Goal: Task Accomplishment & Management: Manage account settings

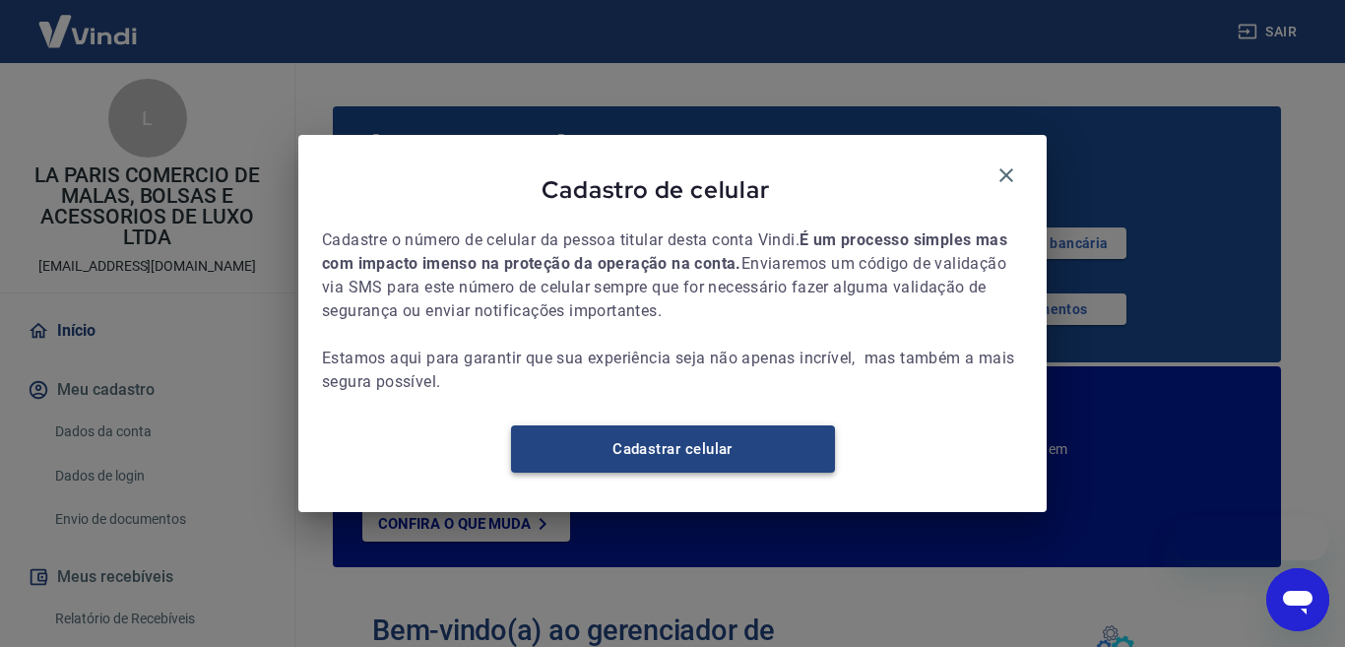
click at [674, 461] on link "Cadastrar celular" at bounding box center [673, 448] width 324 height 47
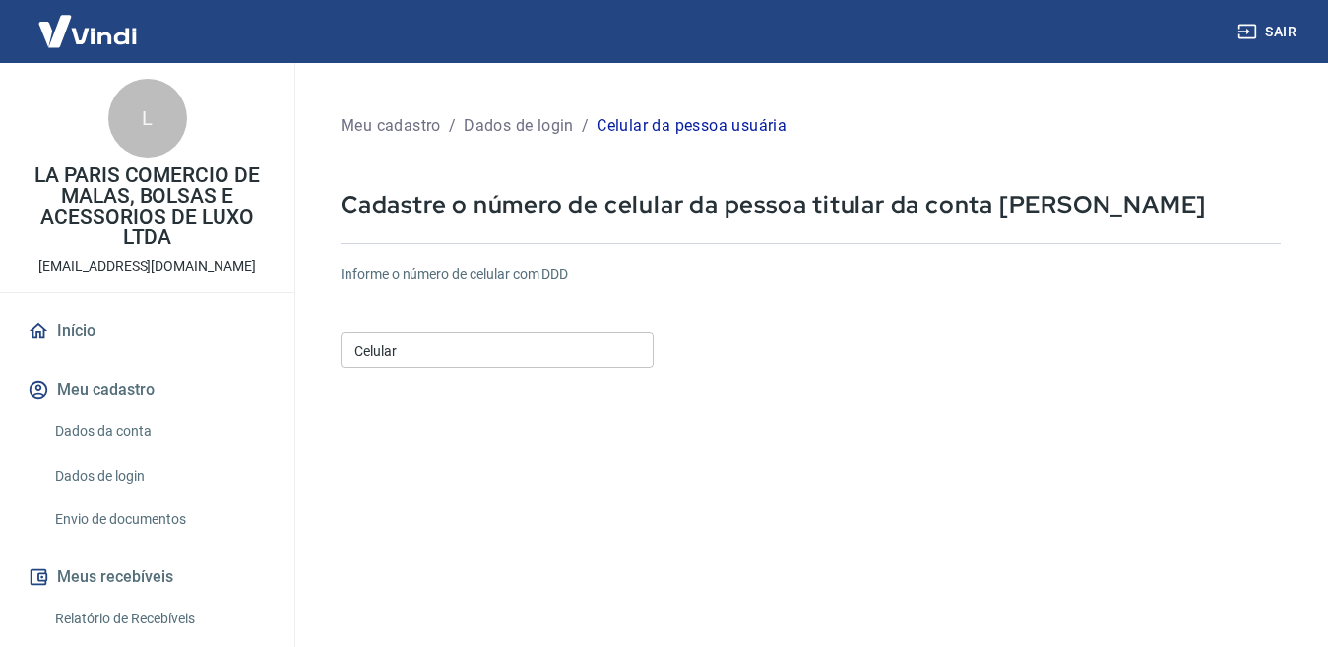
click at [428, 332] on input "Celular" at bounding box center [497, 350] width 313 height 36
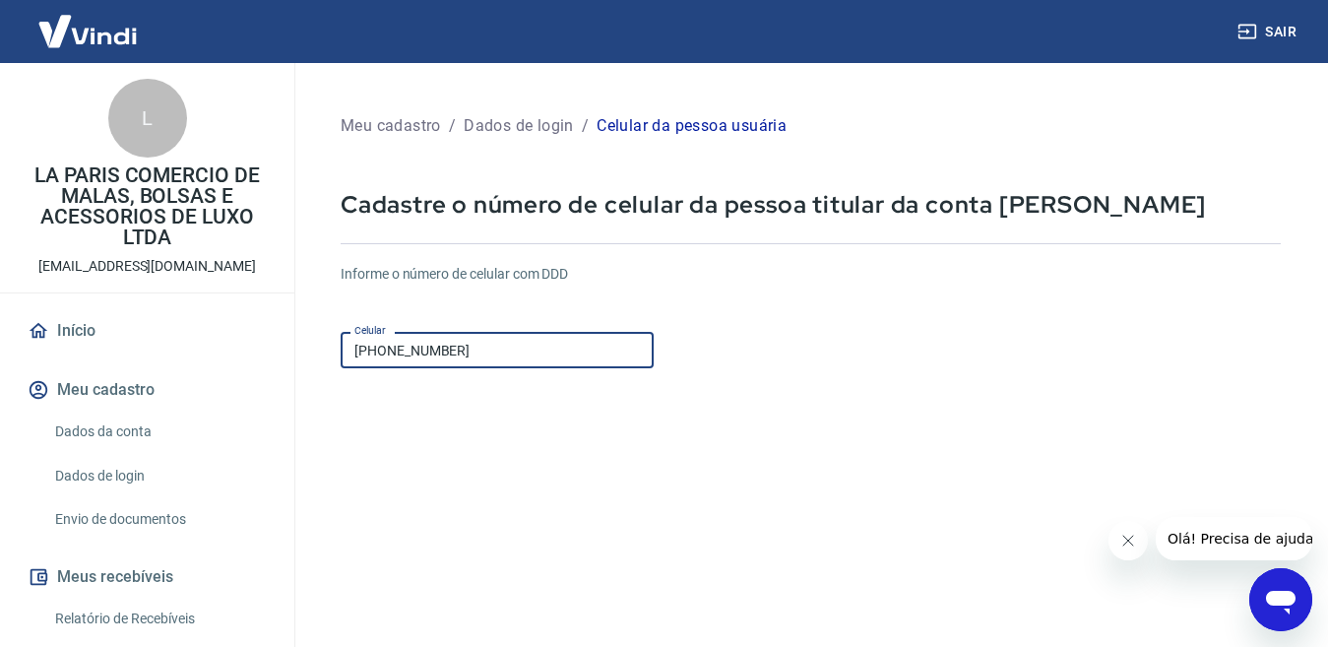
scroll to position [197, 0]
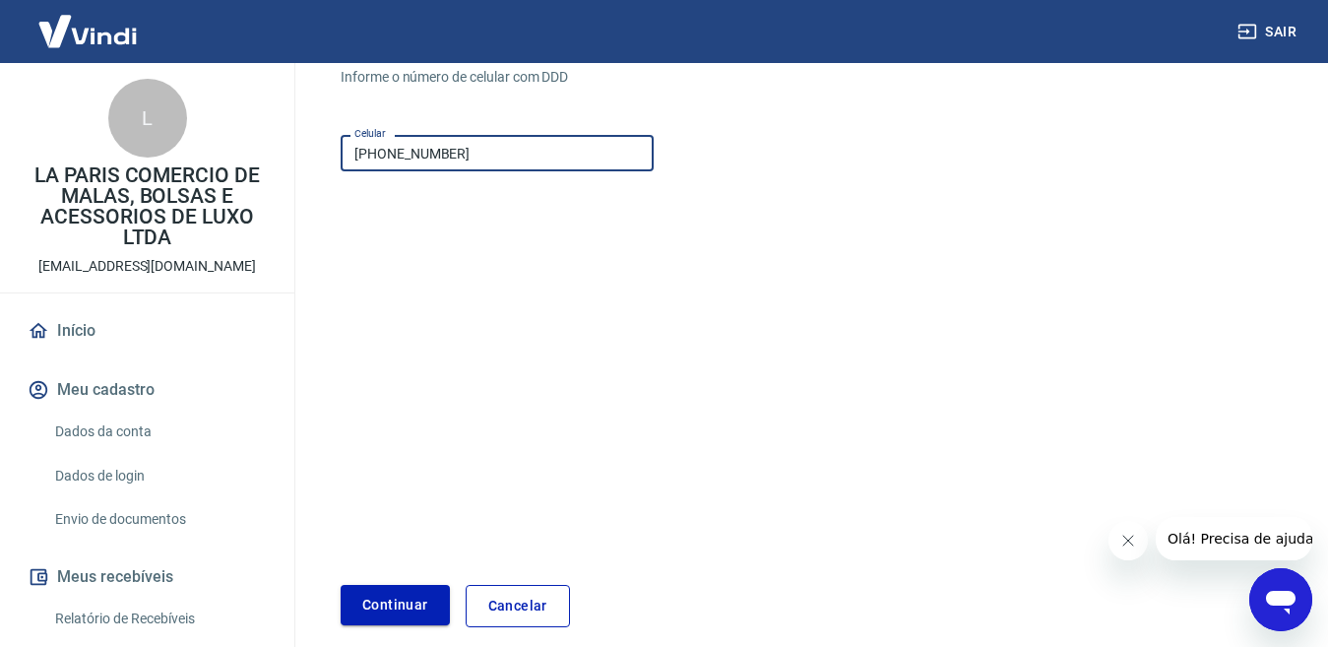
type input "(41) 99223-7245"
click at [370, 614] on button "Continuar" at bounding box center [395, 605] width 109 height 40
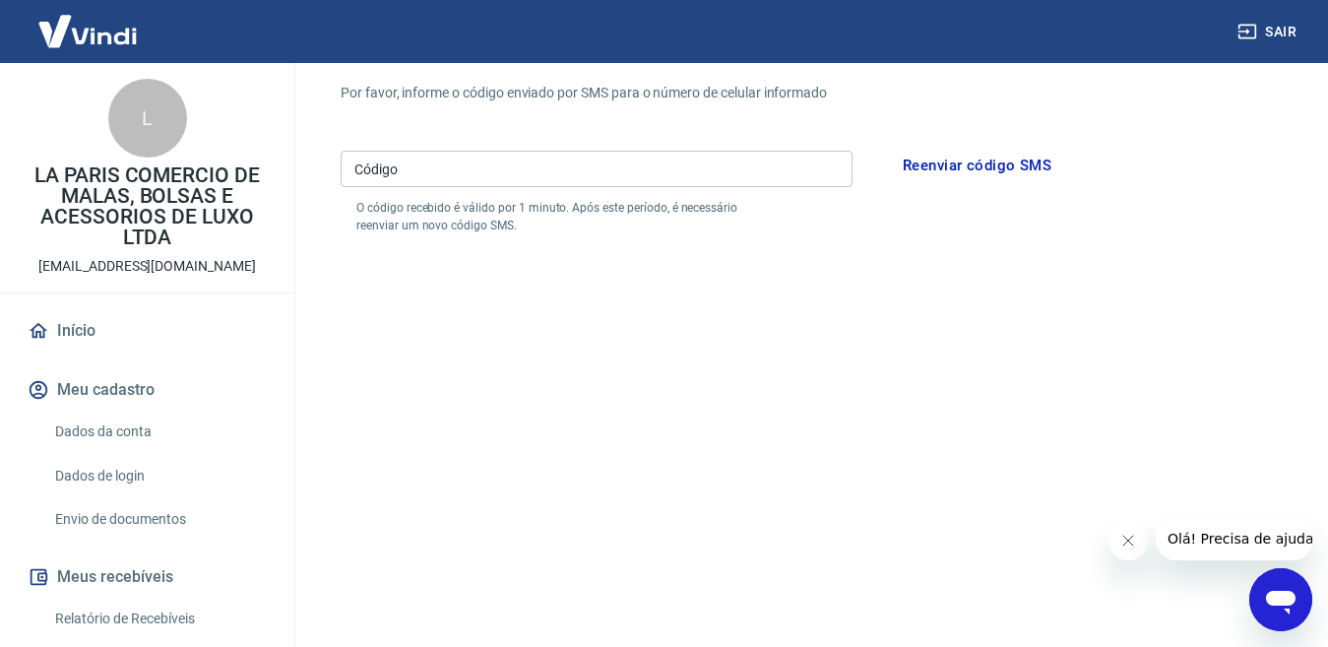
click at [971, 170] on button "Reenviar código SMS" at bounding box center [977, 165] width 170 height 41
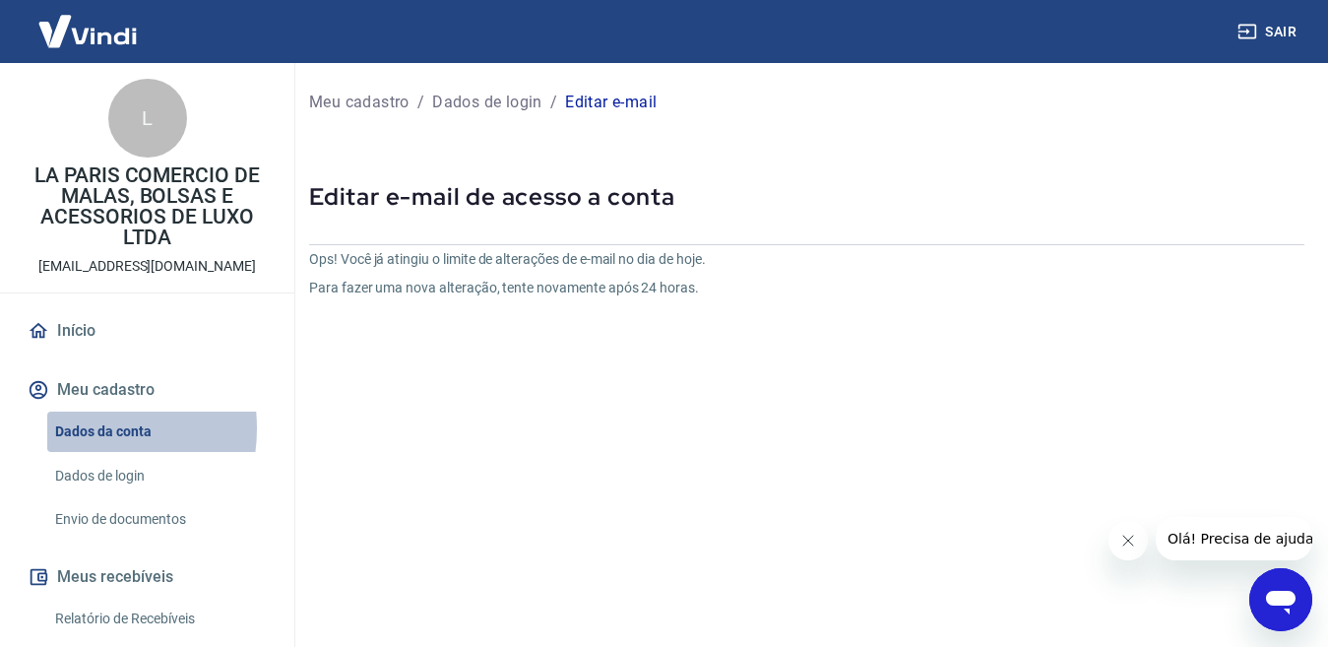
click at [76, 428] on link "Dados da conta" at bounding box center [158, 431] width 223 height 40
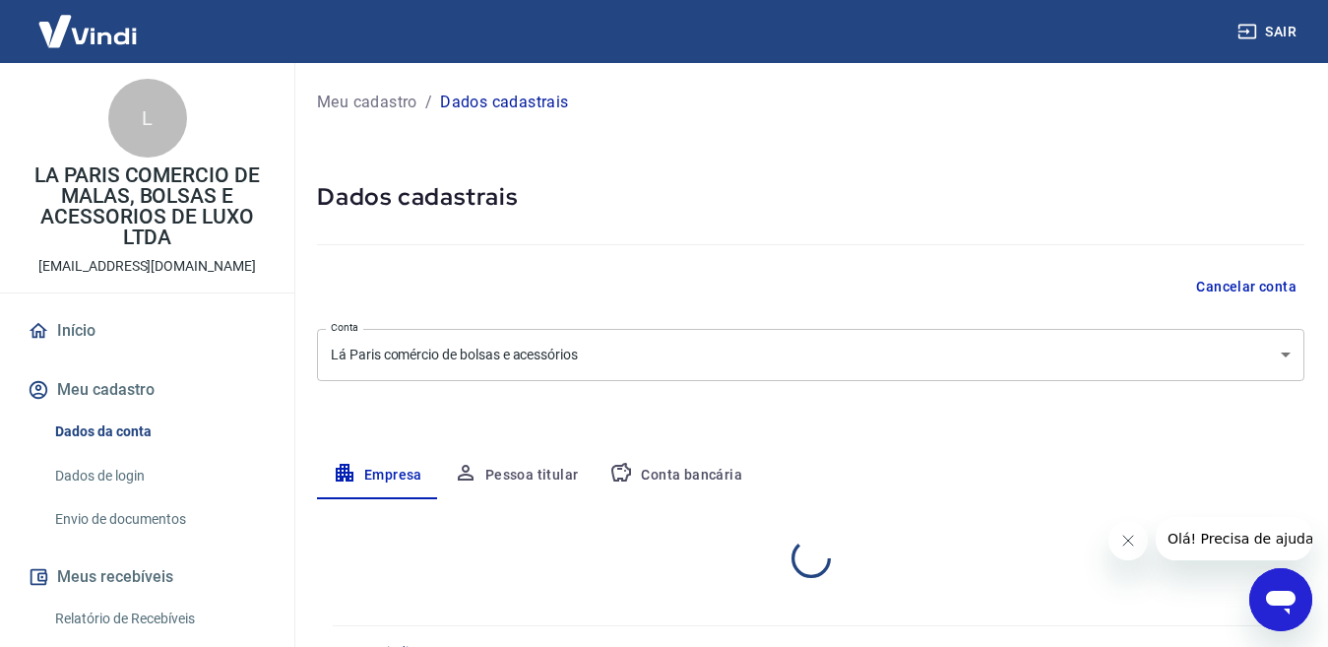
select select "PR"
select select "business"
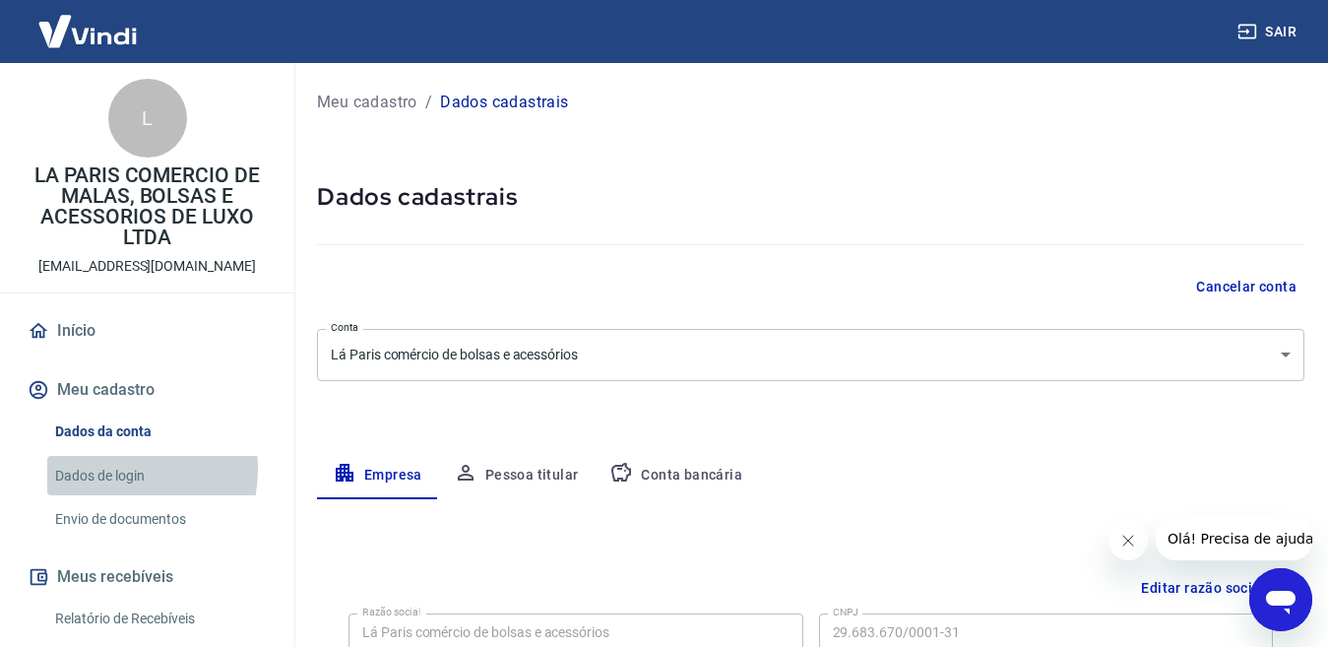
click at [102, 469] on link "Dados de login" at bounding box center [158, 476] width 223 height 40
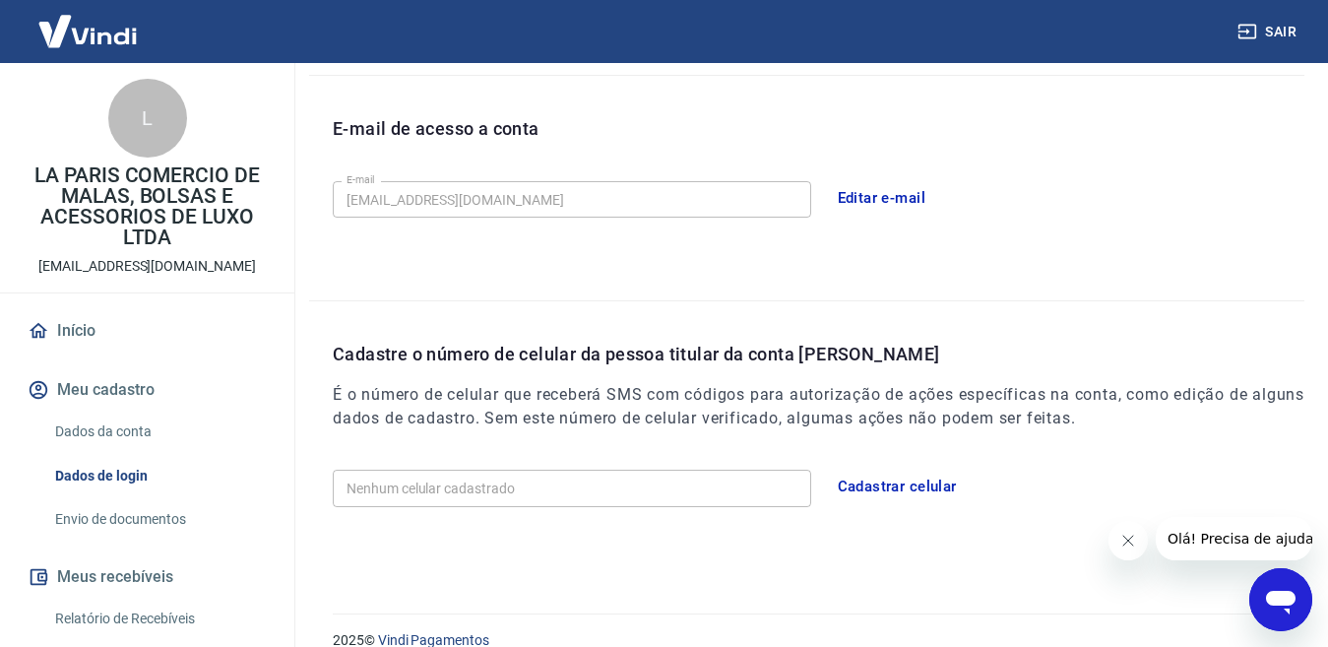
scroll to position [547, 0]
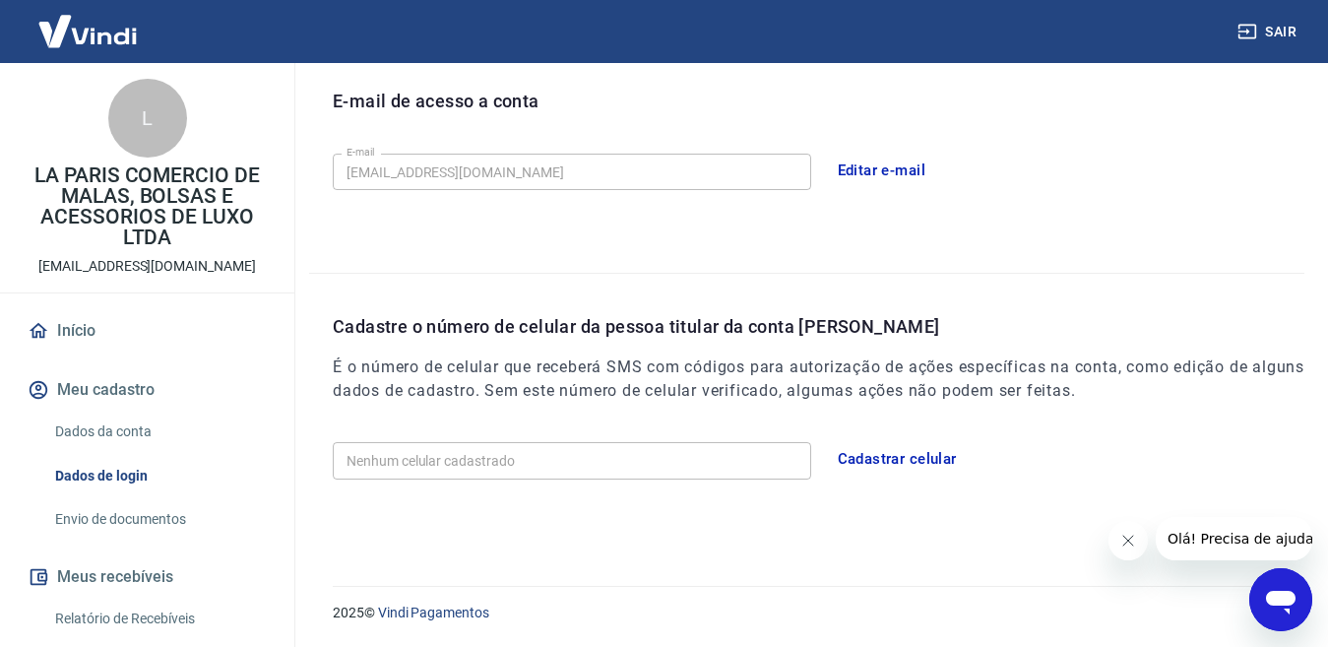
click at [488, 468] on input "Nenhum celular cadastrado" at bounding box center [572, 460] width 478 height 36
click at [896, 460] on button "Cadastrar celular" at bounding box center [897, 458] width 141 height 41
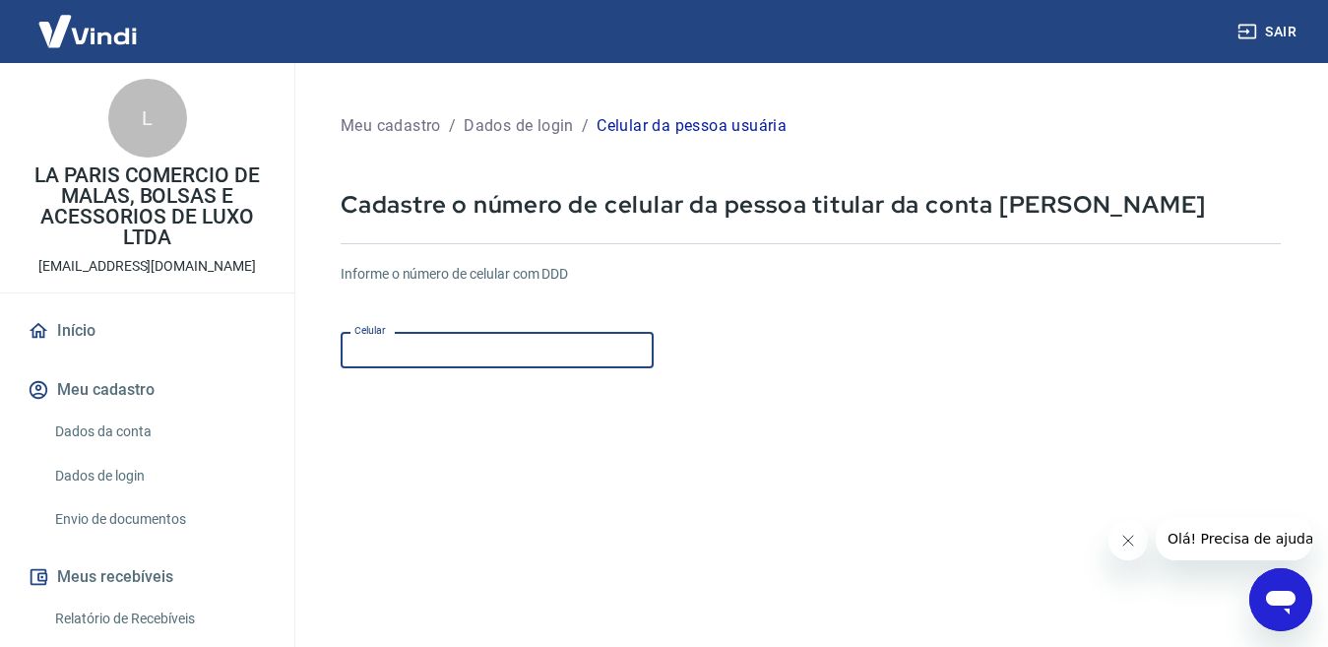
drag, startPoint x: 417, startPoint y: 341, endPoint x: 266, endPoint y: 315, distance: 153.7
click at [266, 315] on div "Sair L LA PARIS COMERCIO DE MALAS, BOLSAS E ACESSORIOS DE LUXO LTDA sac@outletb…" at bounding box center [664, 323] width 1328 height 647
type input "(0"
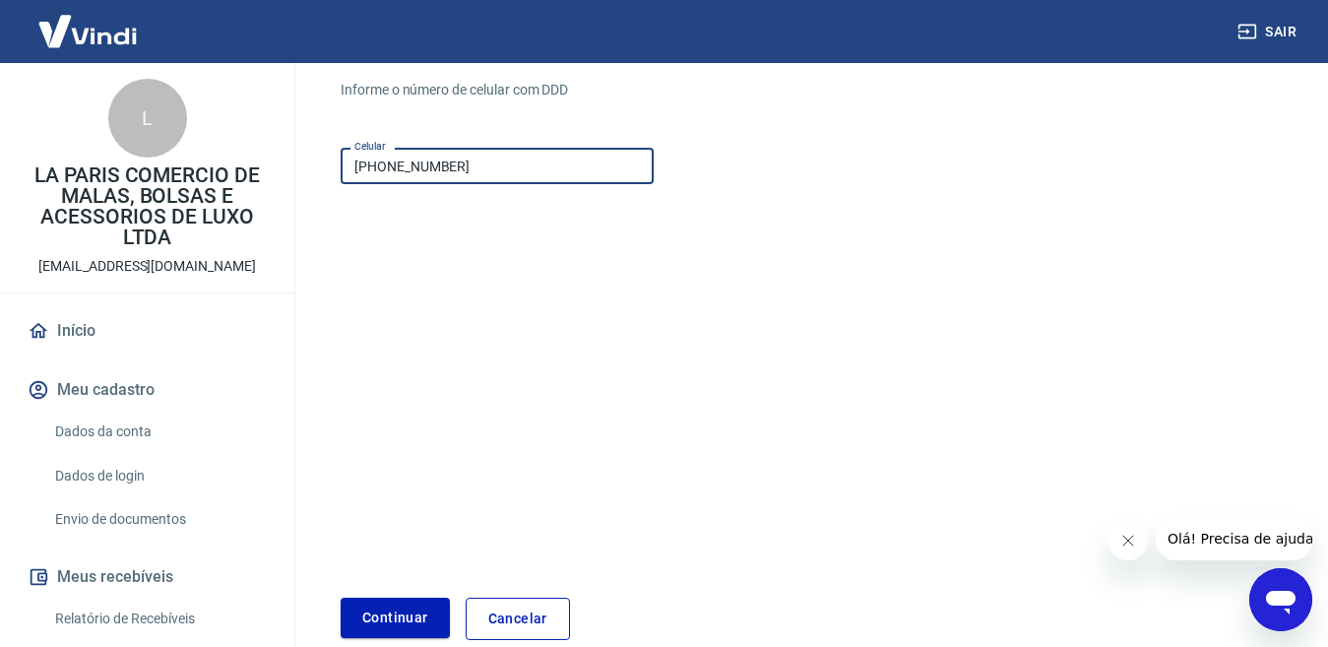
scroll to position [285, 0]
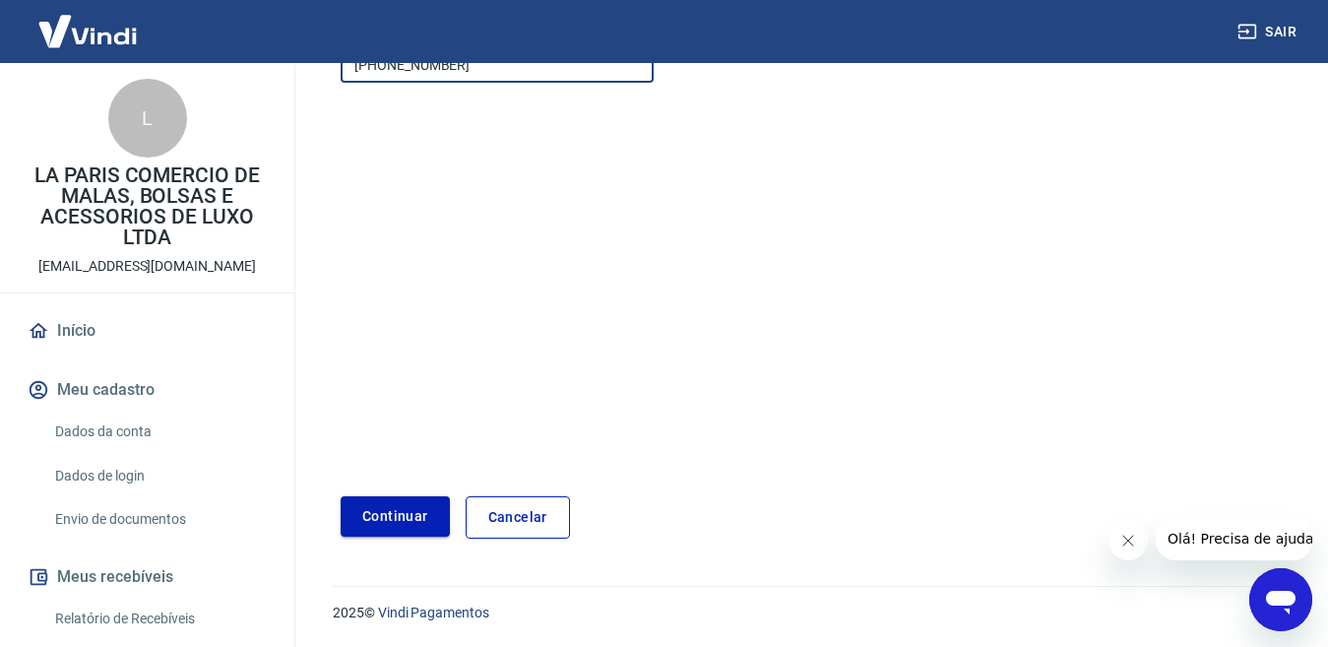
type input "[PHONE_NUMBER]"
click at [377, 525] on button "Continuar" at bounding box center [395, 516] width 109 height 40
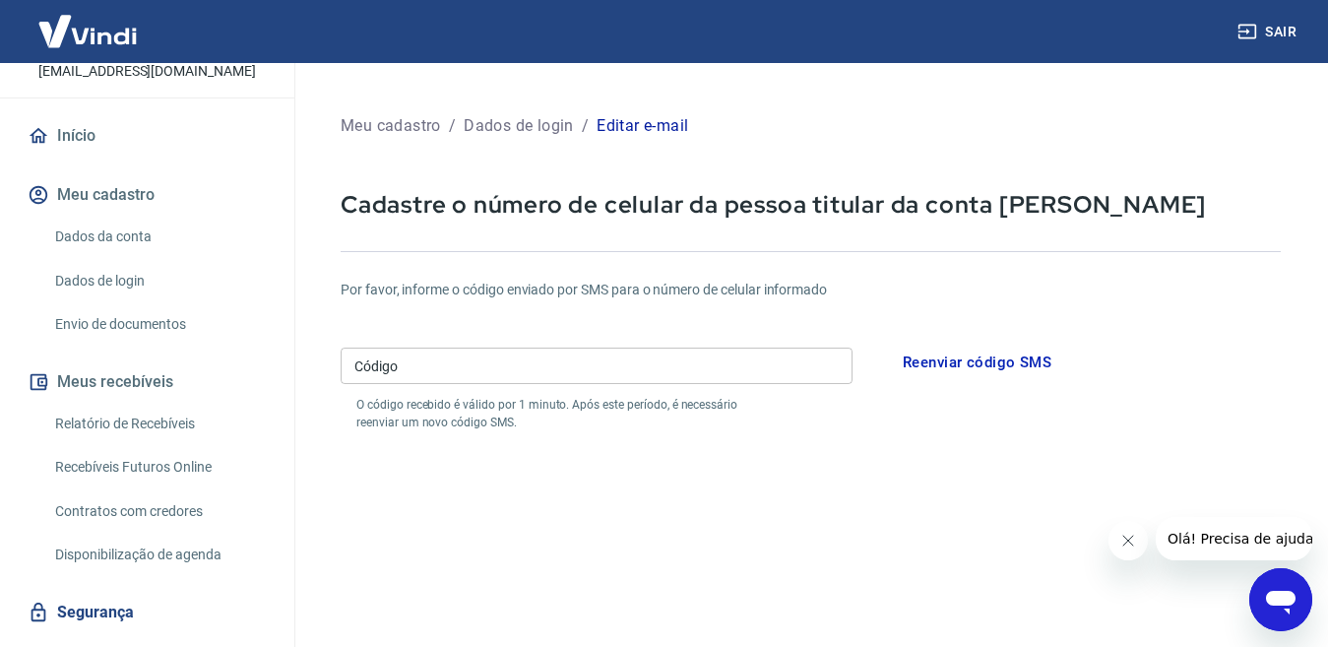
scroll to position [197, 0]
click at [119, 322] on link "Envio de documentos" at bounding box center [158, 322] width 223 height 40
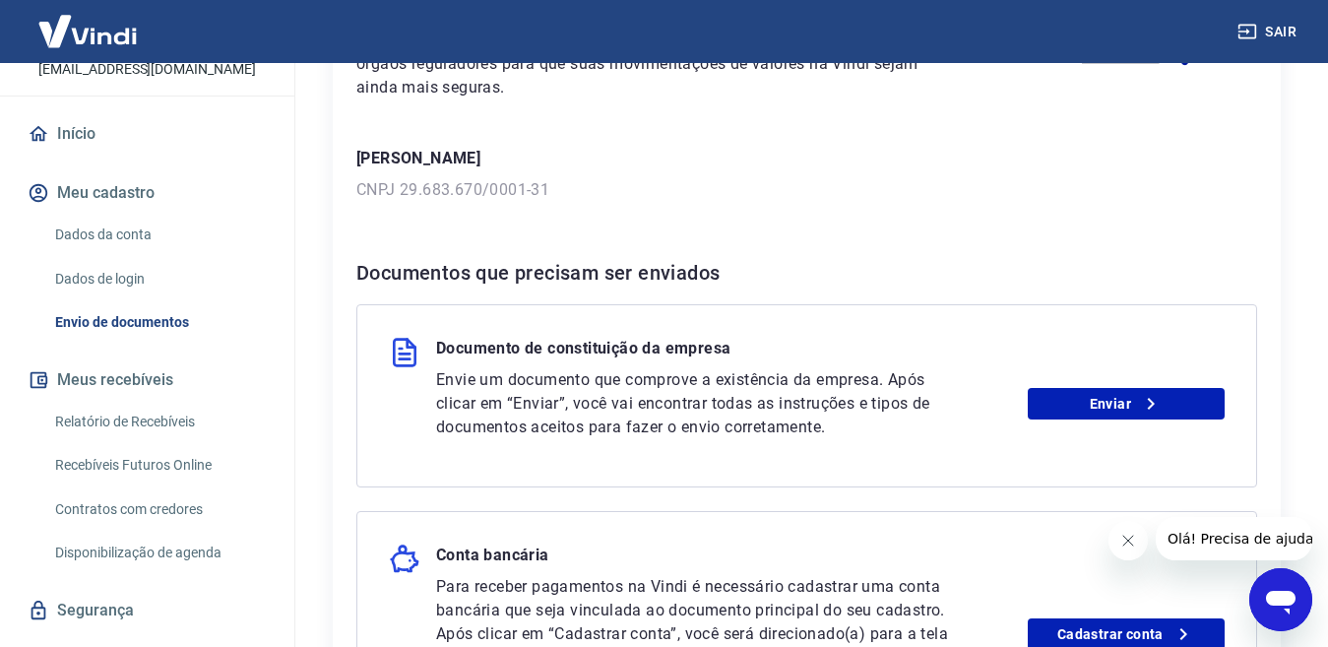
scroll to position [295, 0]
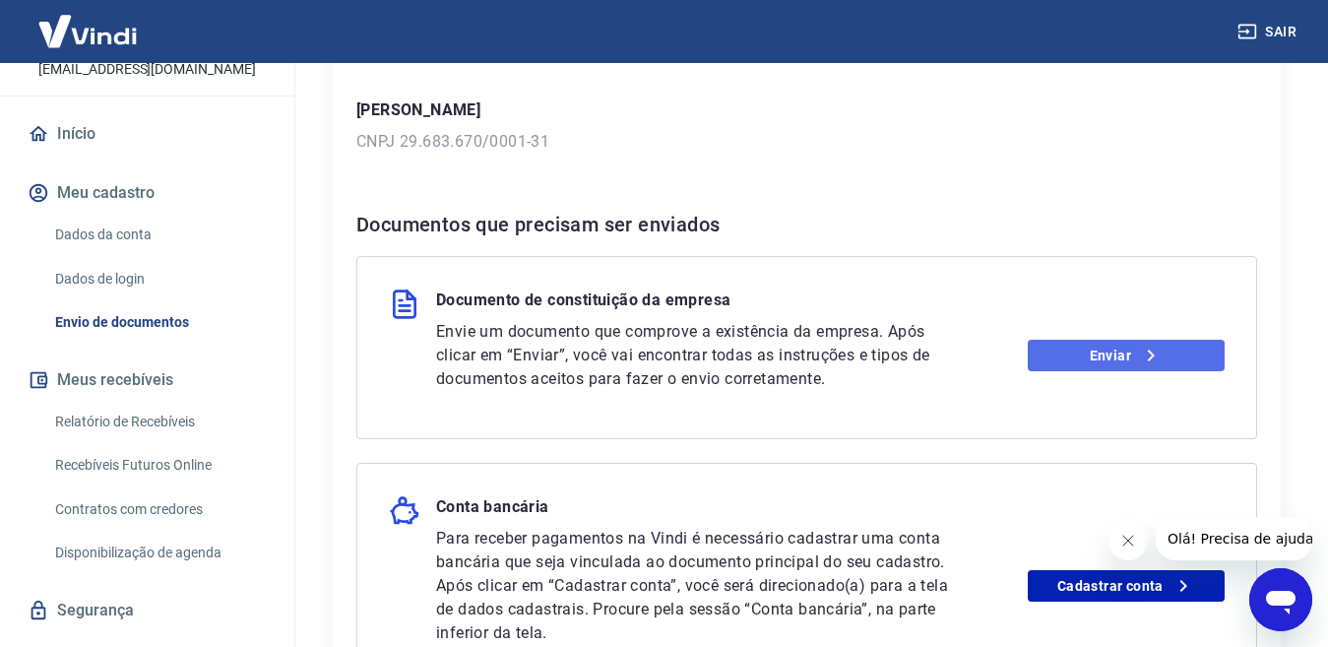
click at [1112, 348] on link "Enviar" at bounding box center [1126, 356] width 197 height 32
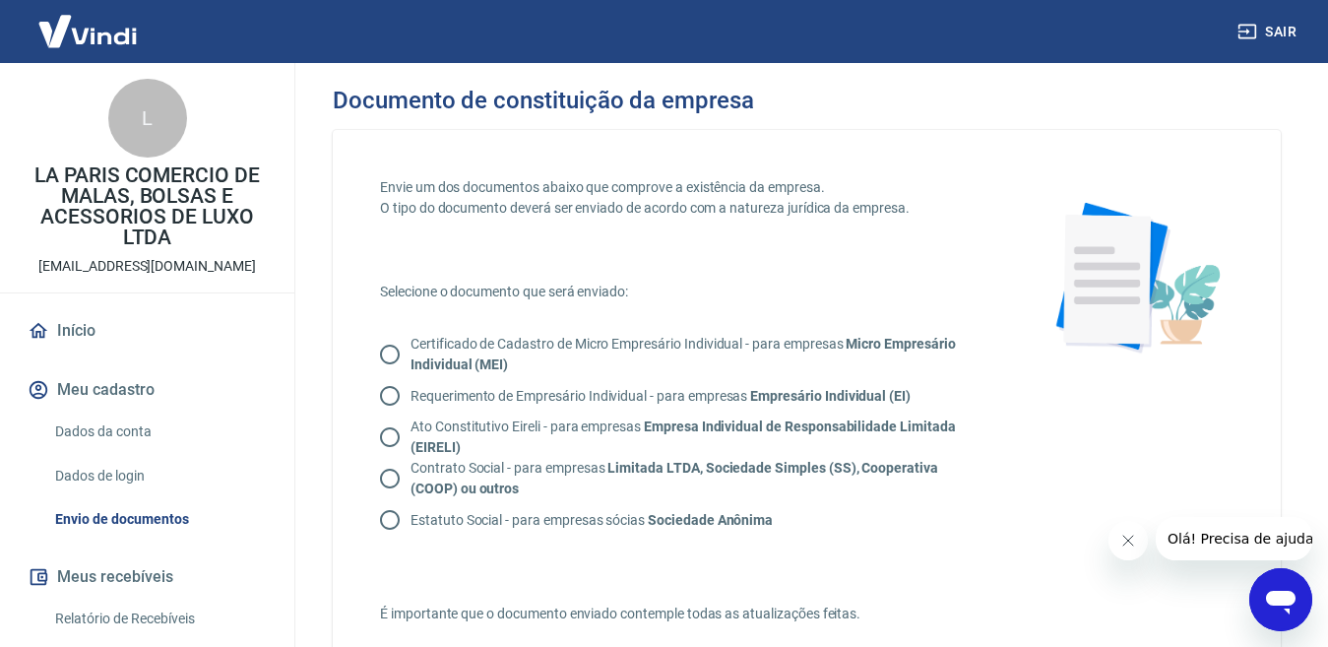
click at [387, 351] on input "Certificado de Cadastro de Micro Empresário Individual - para empresas Micro Em…" at bounding box center [389, 354] width 41 height 41
radio input "true"
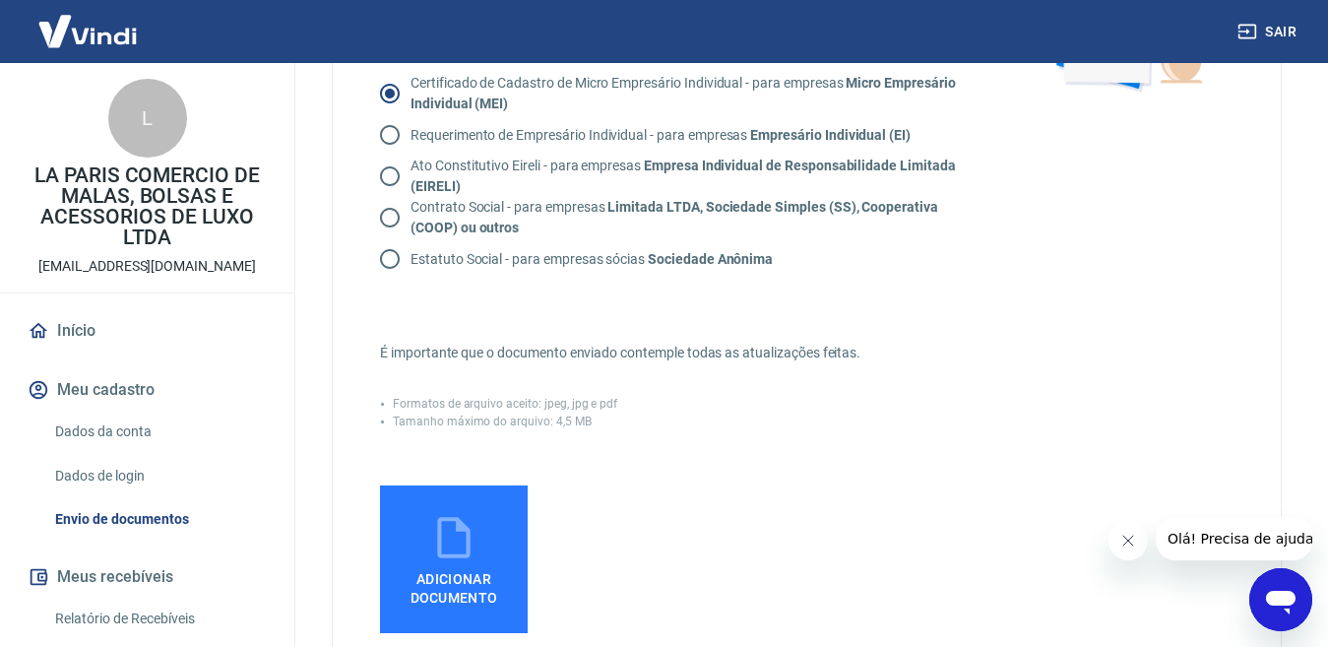
scroll to position [295, 0]
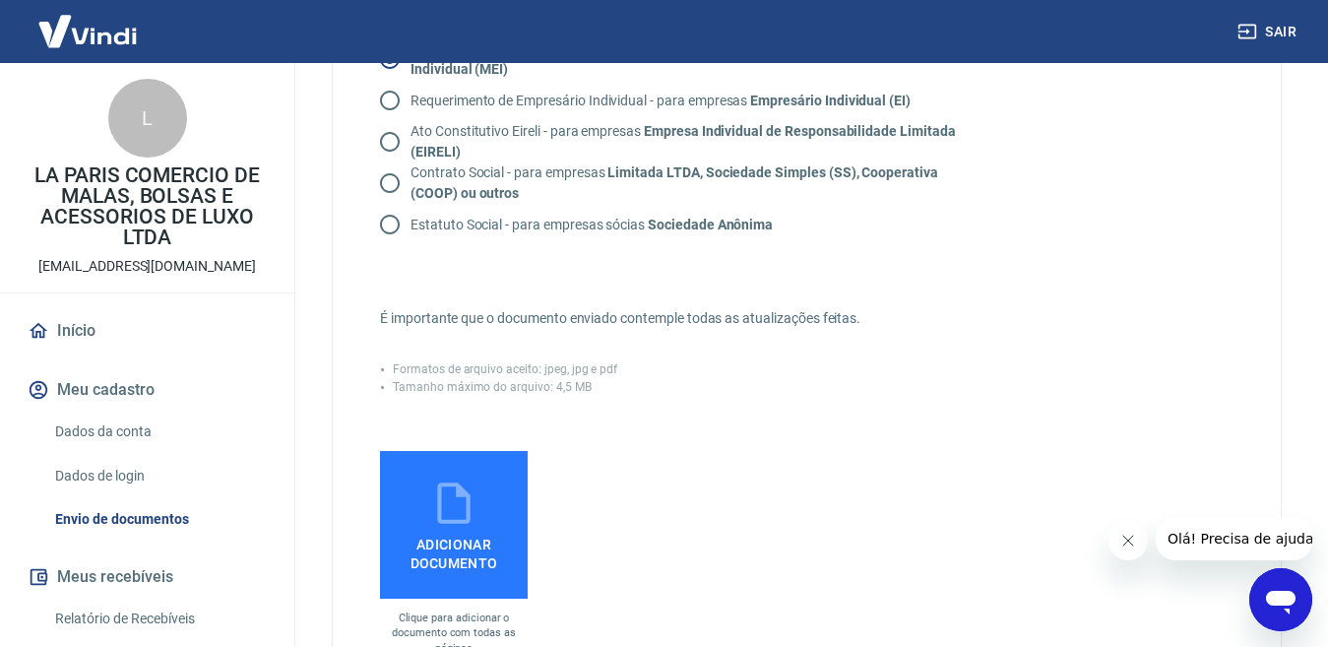
click at [465, 539] on span "Adicionar documento" at bounding box center [454, 550] width 132 height 44
click at [0, 0] on input "Adicionar documento" at bounding box center [0, 0] width 0 height 0
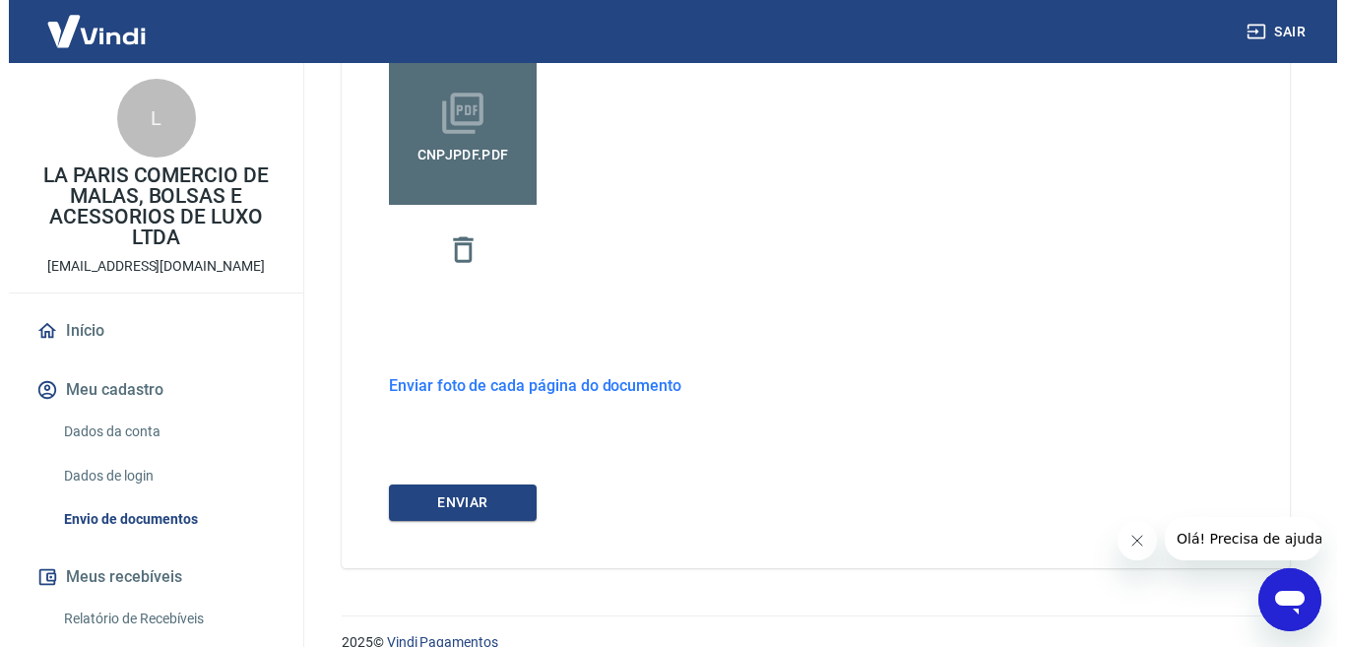
scroll to position [719, 0]
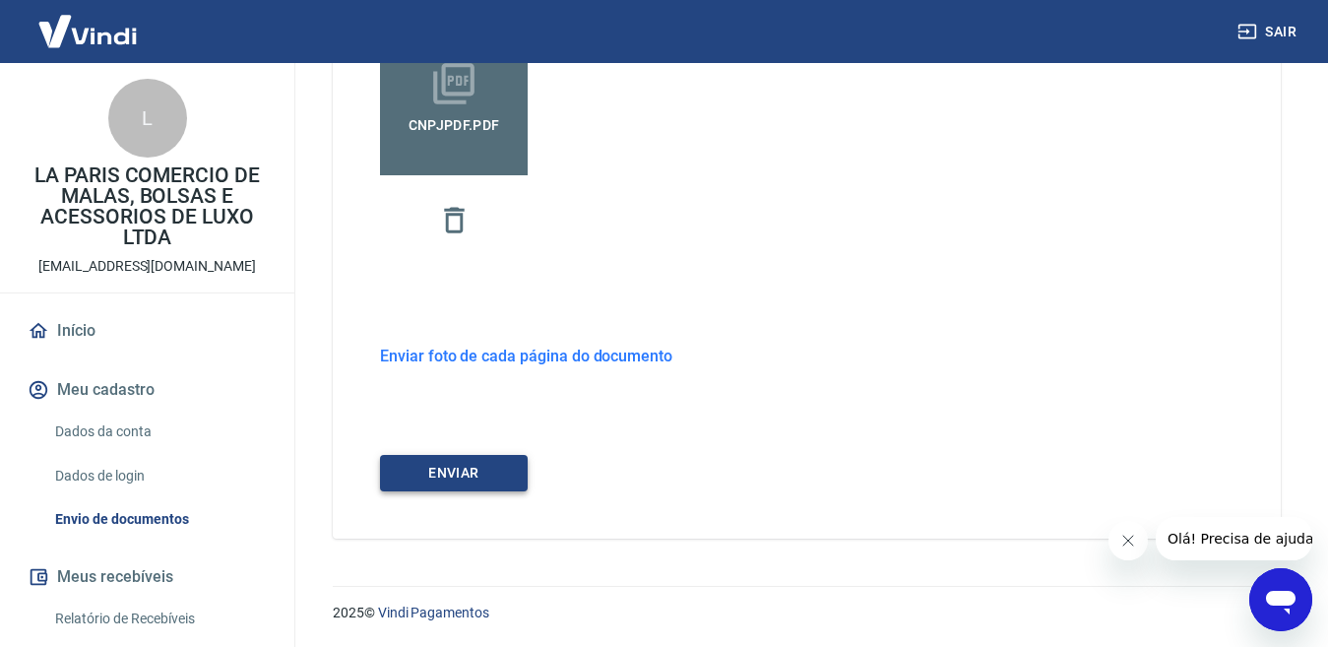
click at [496, 475] on button "ENVIAR" at bounding box center [454, 473] width 148 height 36
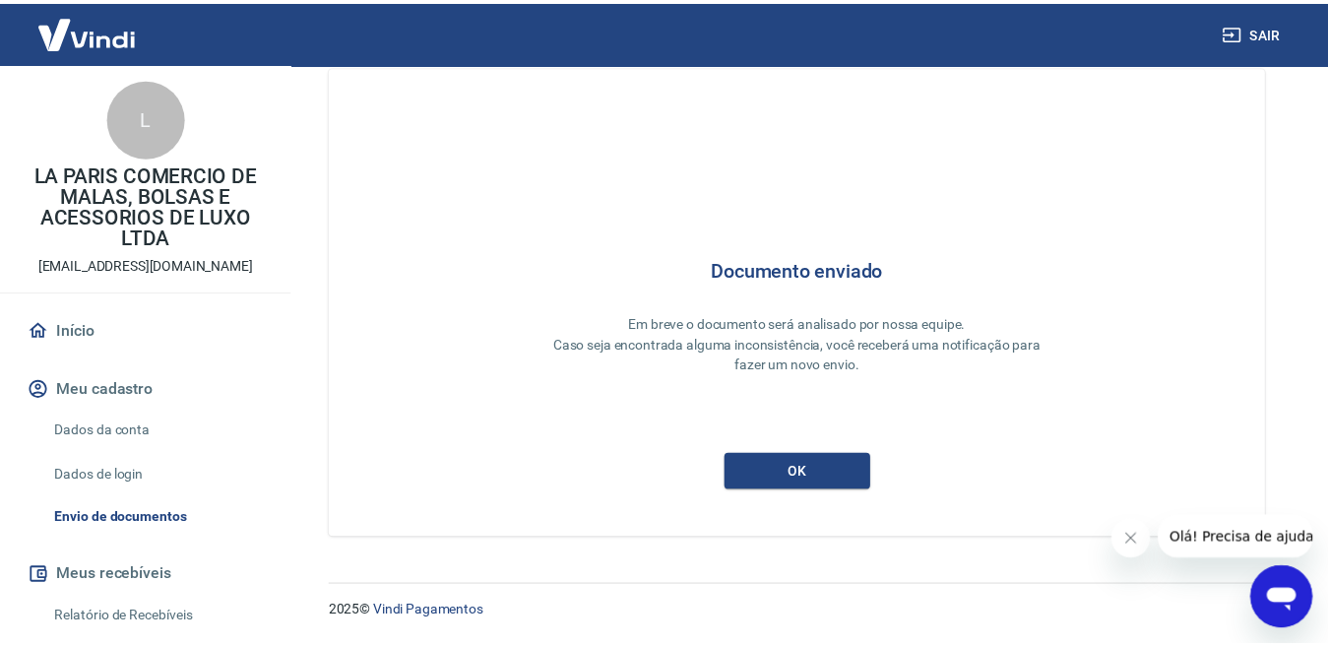
scroll to position [36, 0]
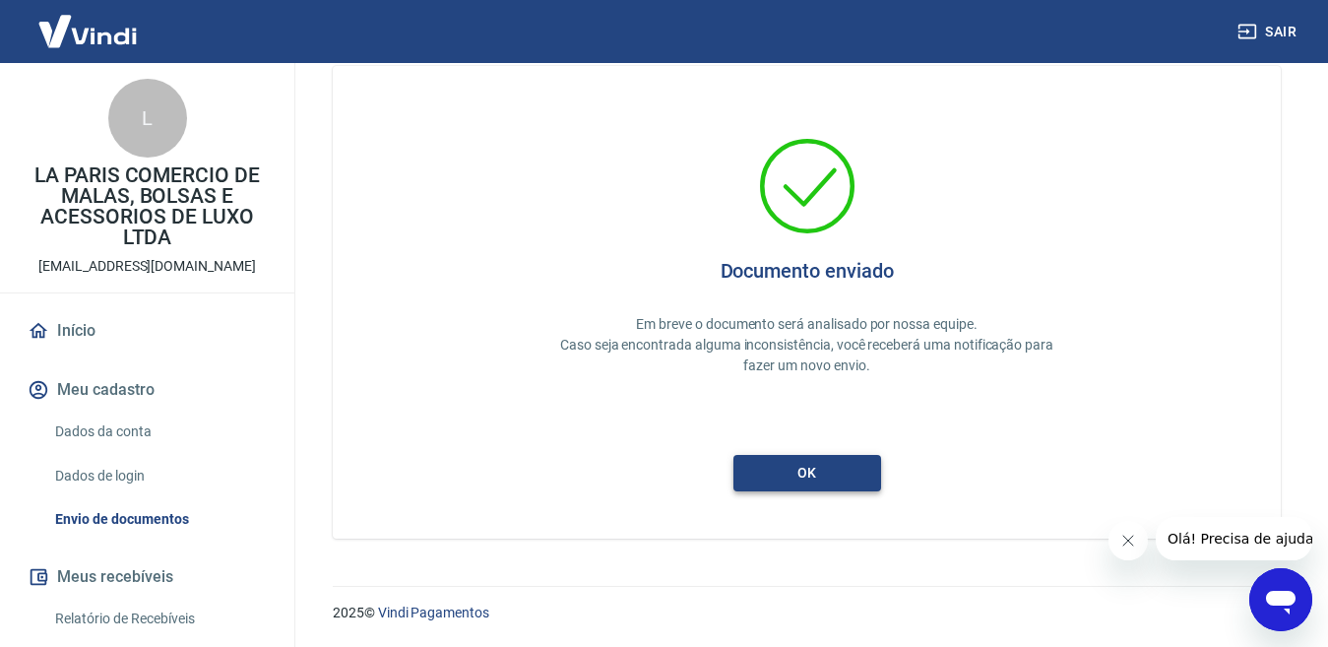
click at [803, 475] on button "ok" at bounding box center [807, 473] width 148 height 36
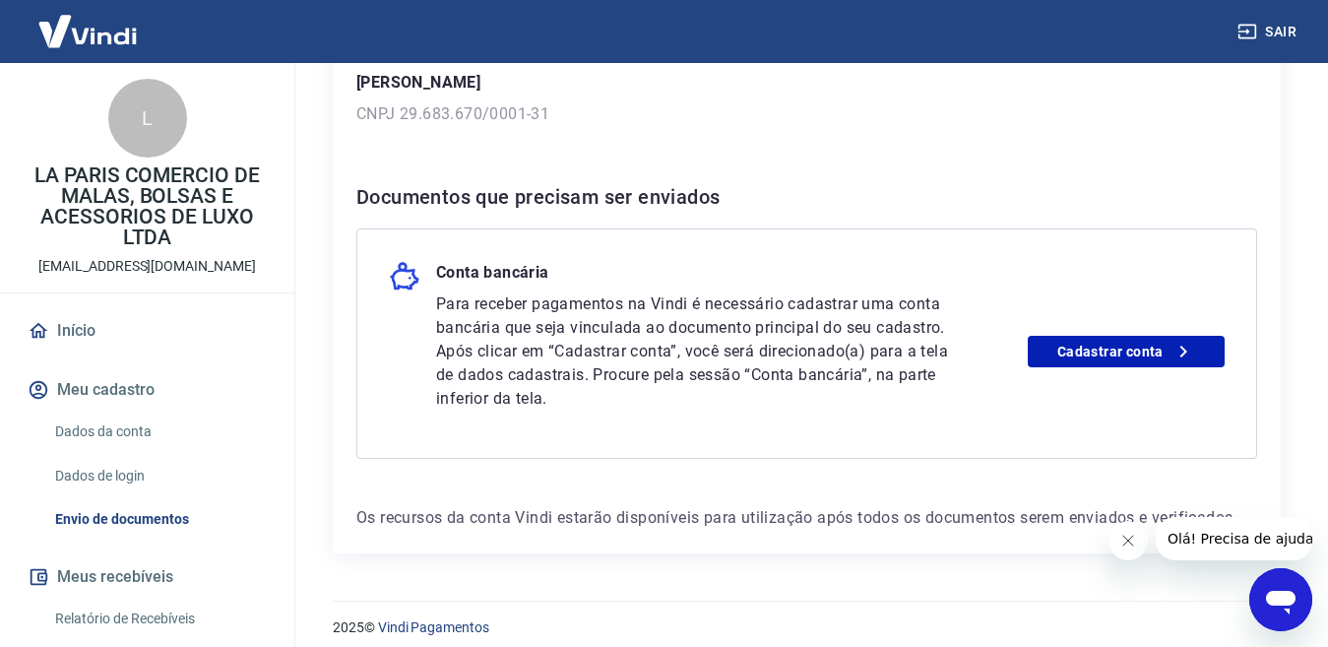
scroll to position [338, 0]
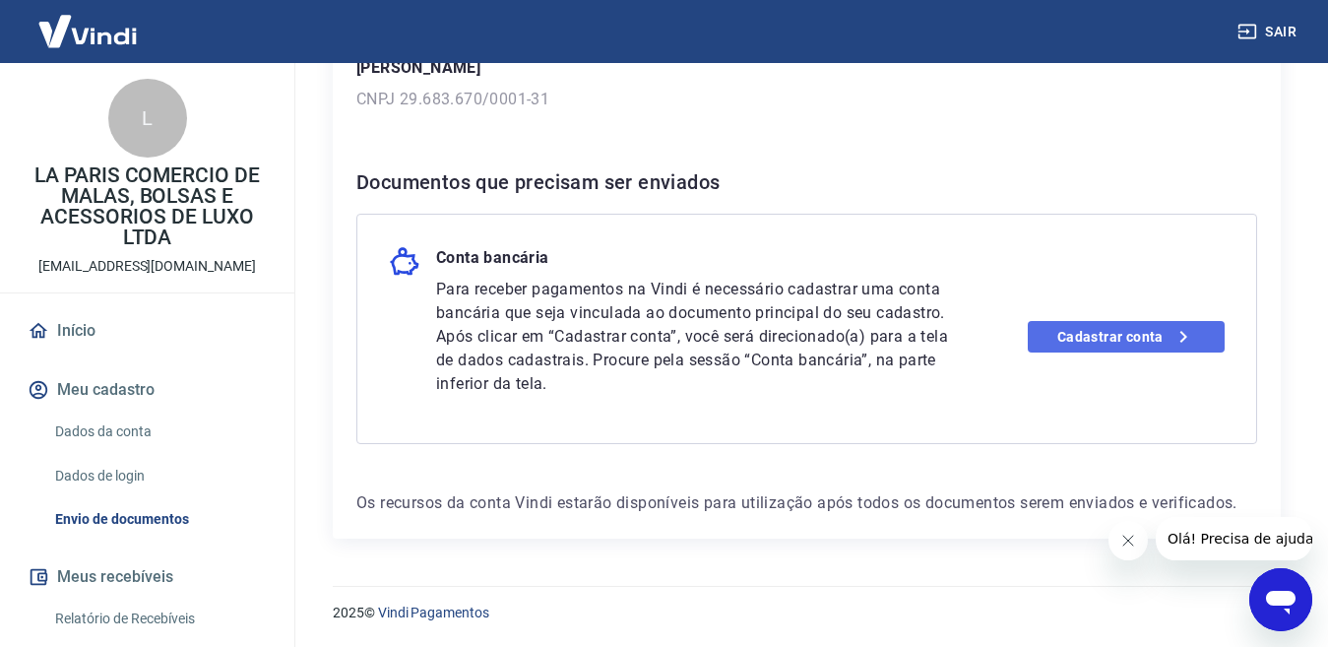
click at [1153, 339] on link "Cadastrar conta" at bounding box center [1126, 337] width 197 height 32
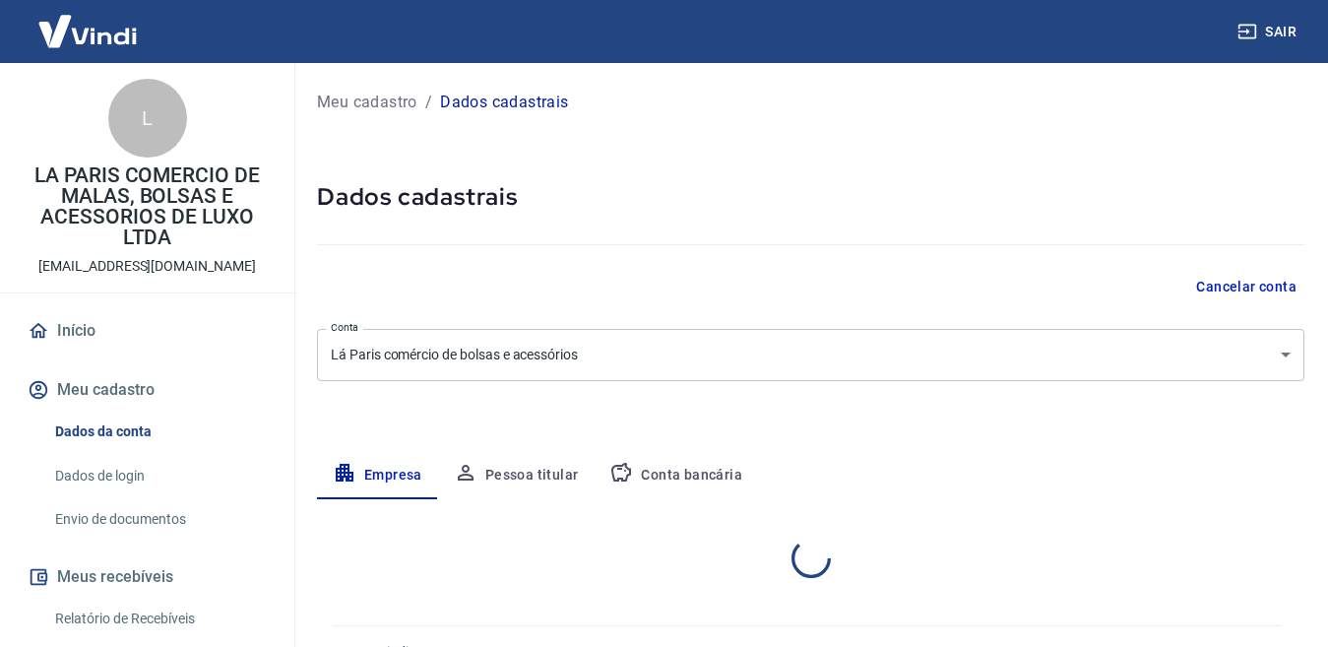
select select "PR"
select select "business"
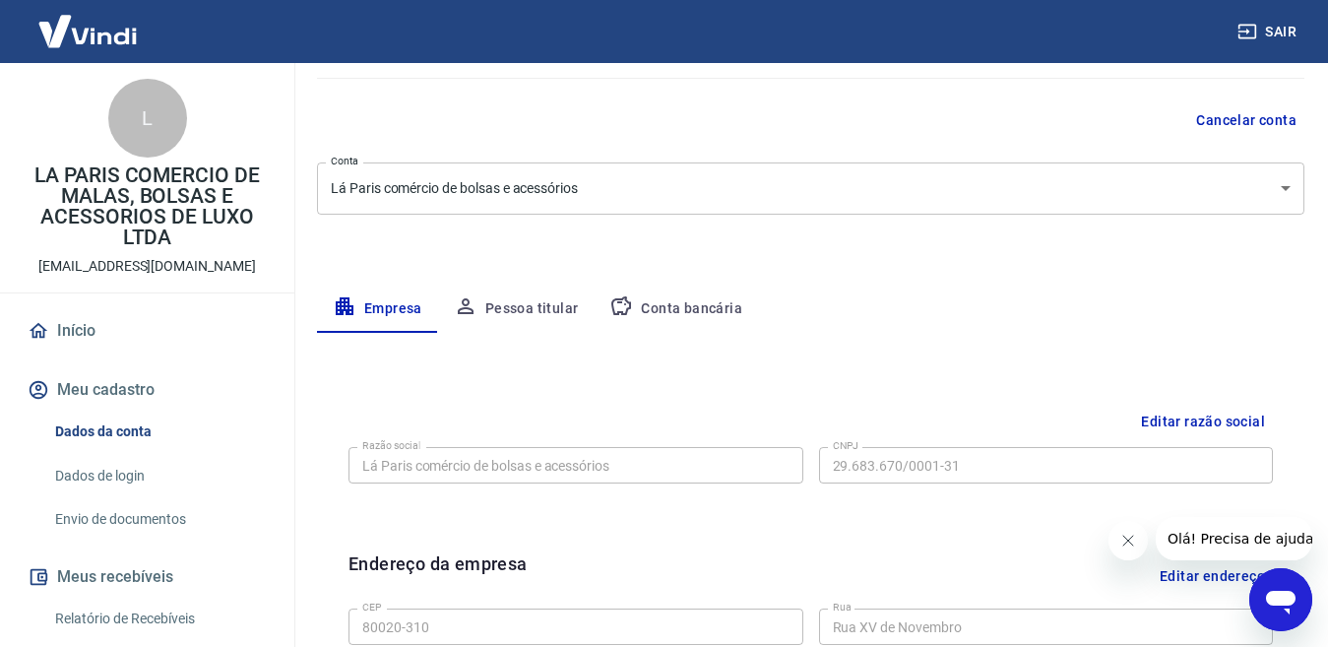
scroll to position [84, 0]
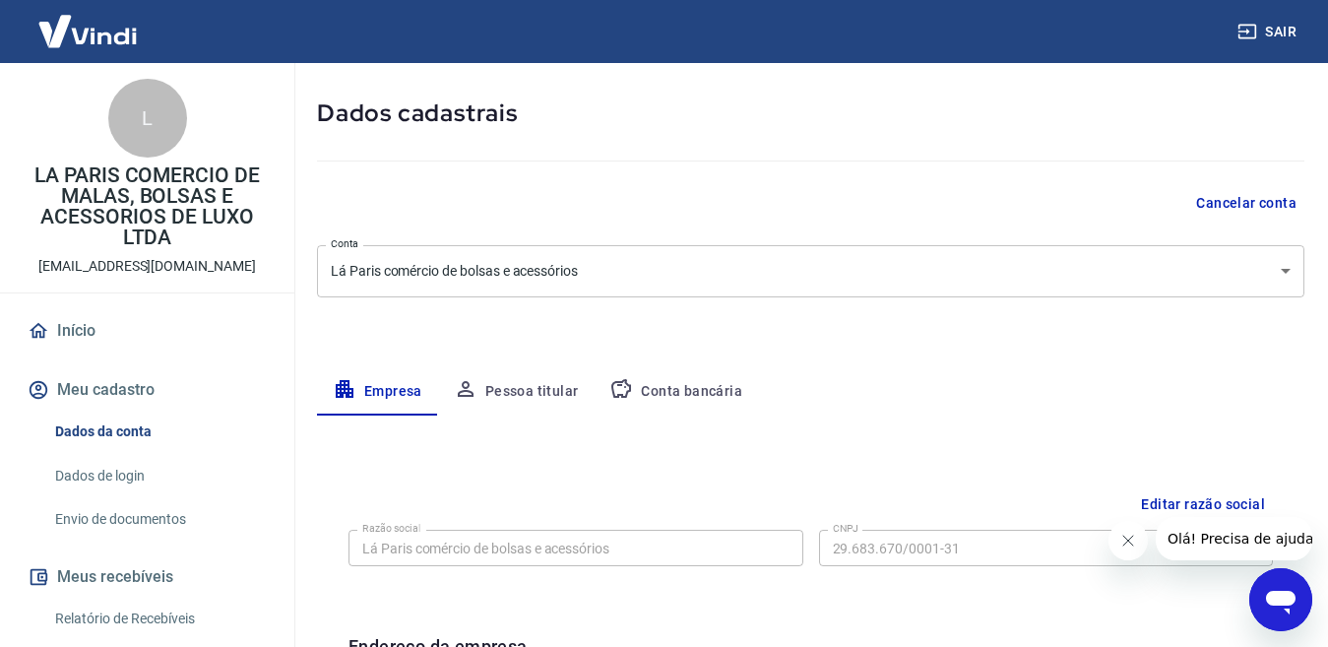
click at [678, 389] on button "Conta bancária" at bounding box center [676, 391] width 164 height 47
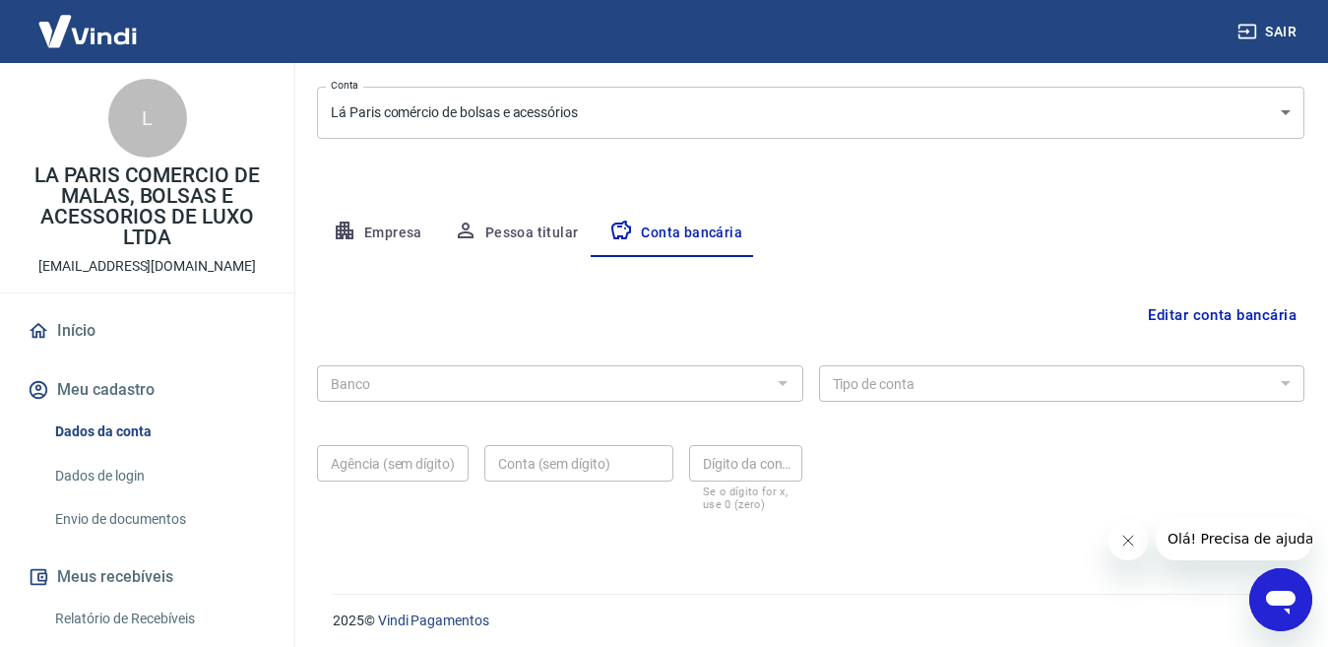
scroll to position [250, 0]
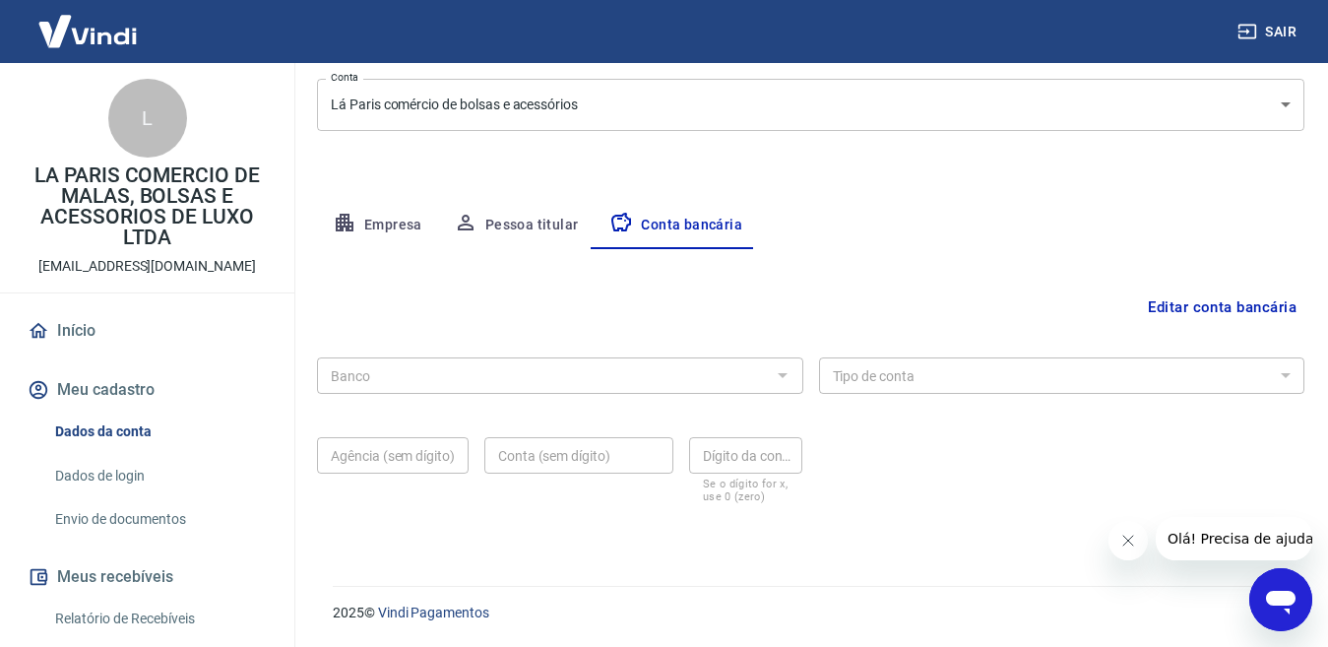
click at [613, 377] on input "Banco" at bounding box center [544, 375] width 442 height 25
click at [779, 377] on div at bounding box center [782, 375] width 26 height 28
click at [501, 370] on input "Banco" at bounding box center [544, 375] width 442 height 25
click at [1210, 300] on button "Editar conta bancária" at bounding box center [1222, 306] width 164 height 37
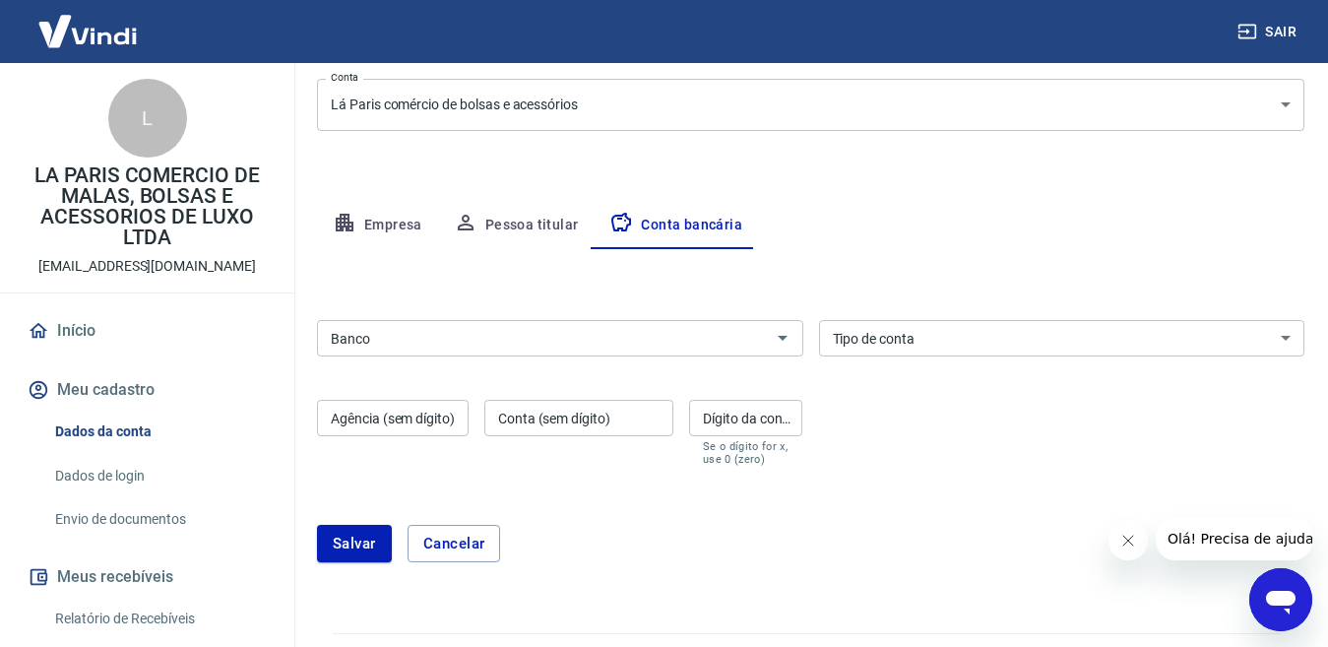
click at [569, 332] on input "Banco" at bounding box center [544, 338] width 442 height 25
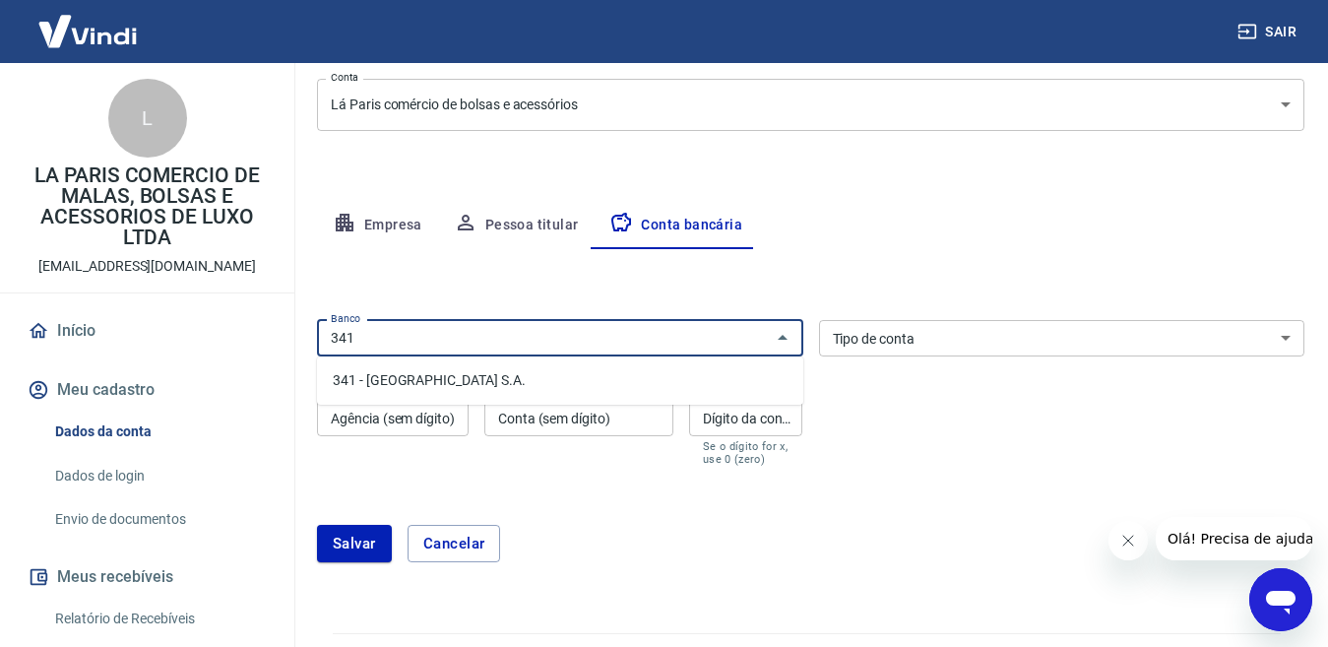
click at [414, 388] on li "341 - [GEOGRAPHIC_DATA] S.A." at bounding box center [560, 380] width 486 height 32
type input "341 - ITAÚ UNIBANCO S.A."
click at [953, 344] on select "Conta Corrente Conta Poupança" at bounding box center [1062, 338] width 486 height 36
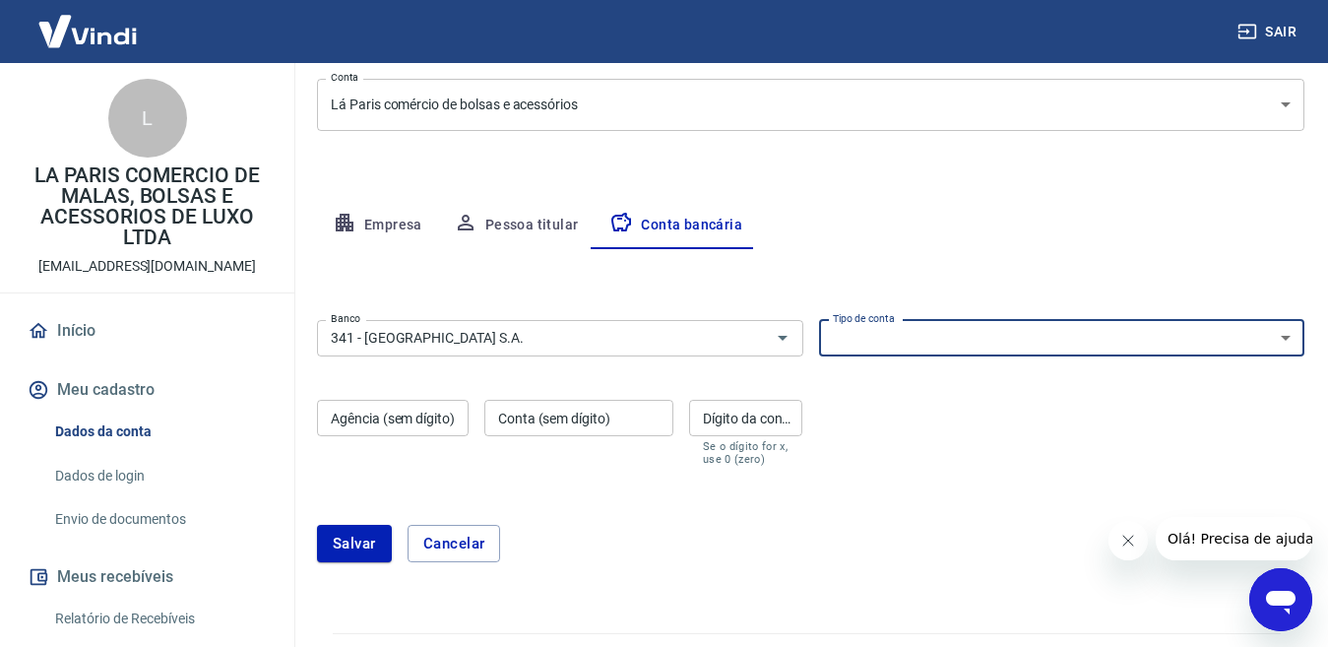
select select "1"
click at [819, 320] on select "Conta Corrente Conta Poupança" at bounding box center [1062, 338] width 486 height 36
click at [366, 421] on div "Agência (sem dígito) Agência (sem dígito)" at bounding box center [393, 433] width 152 height 66
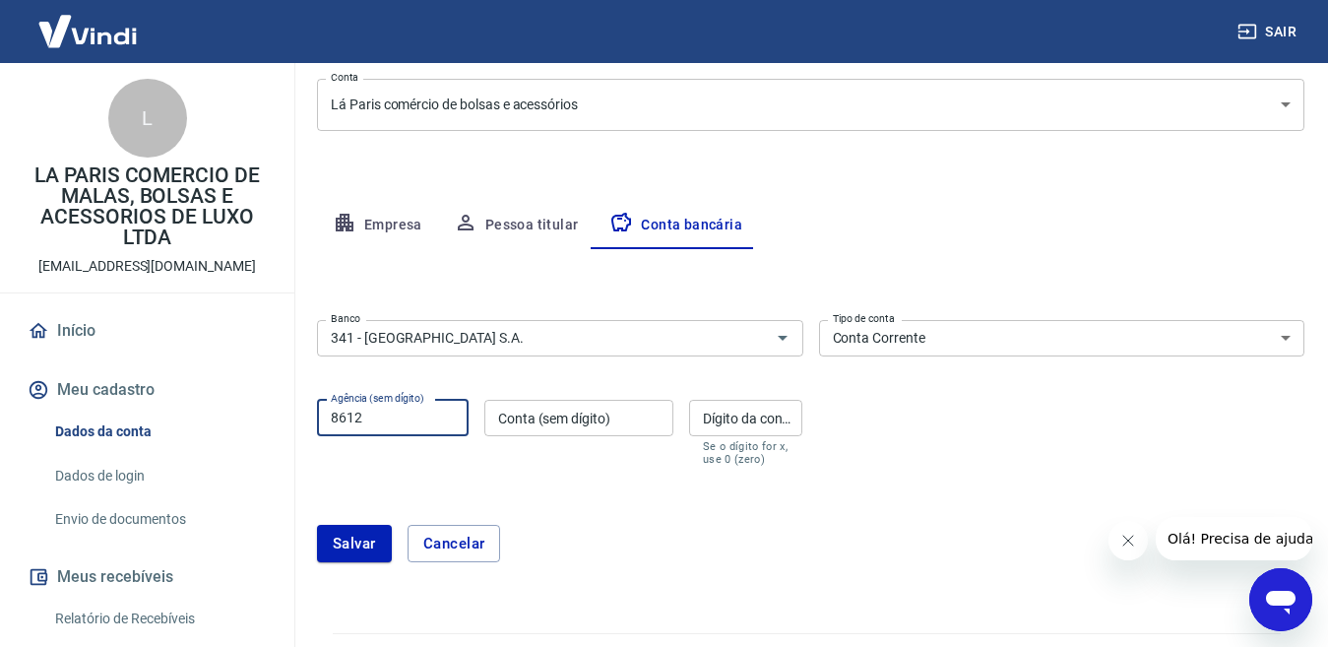
type input "8612"
click at [550, 411] on div "Conta (sem dígito) Conta (sem dígito)" at bounding box center [578, 433] width 189 height 66
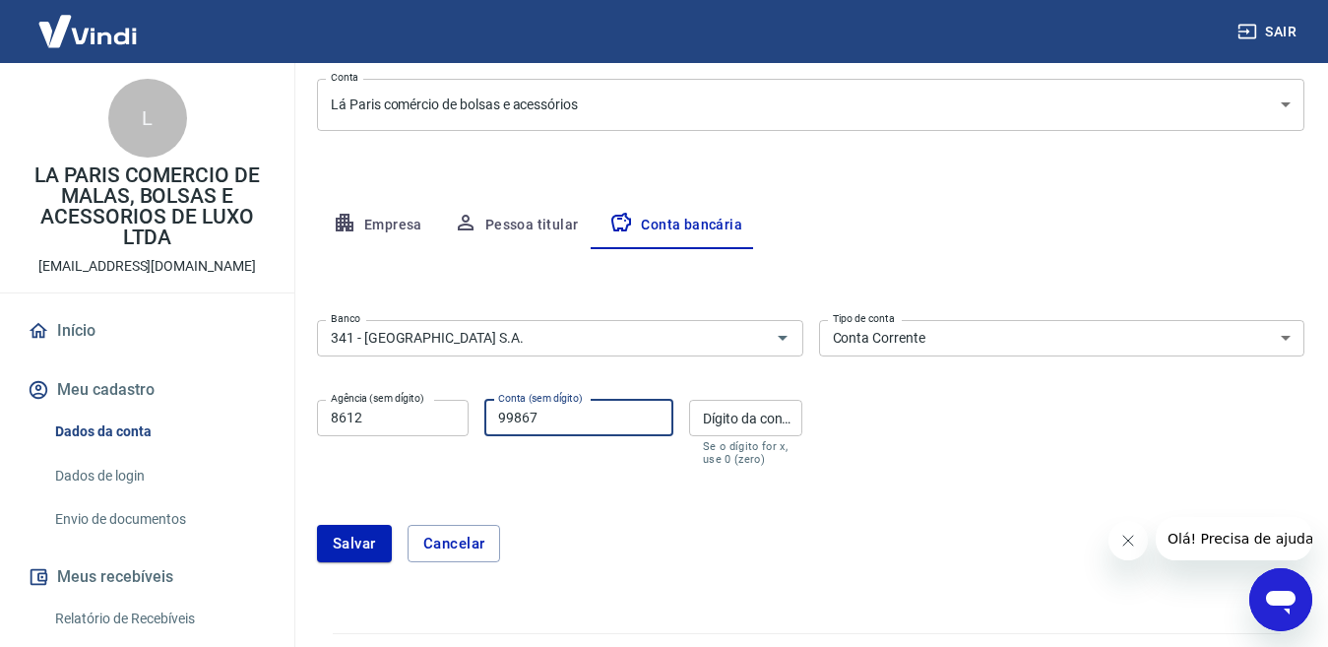
type input "99867"
click at [776, 431] on input "Dígito da conta" at bounding box center [745, 418] width 113 height 36
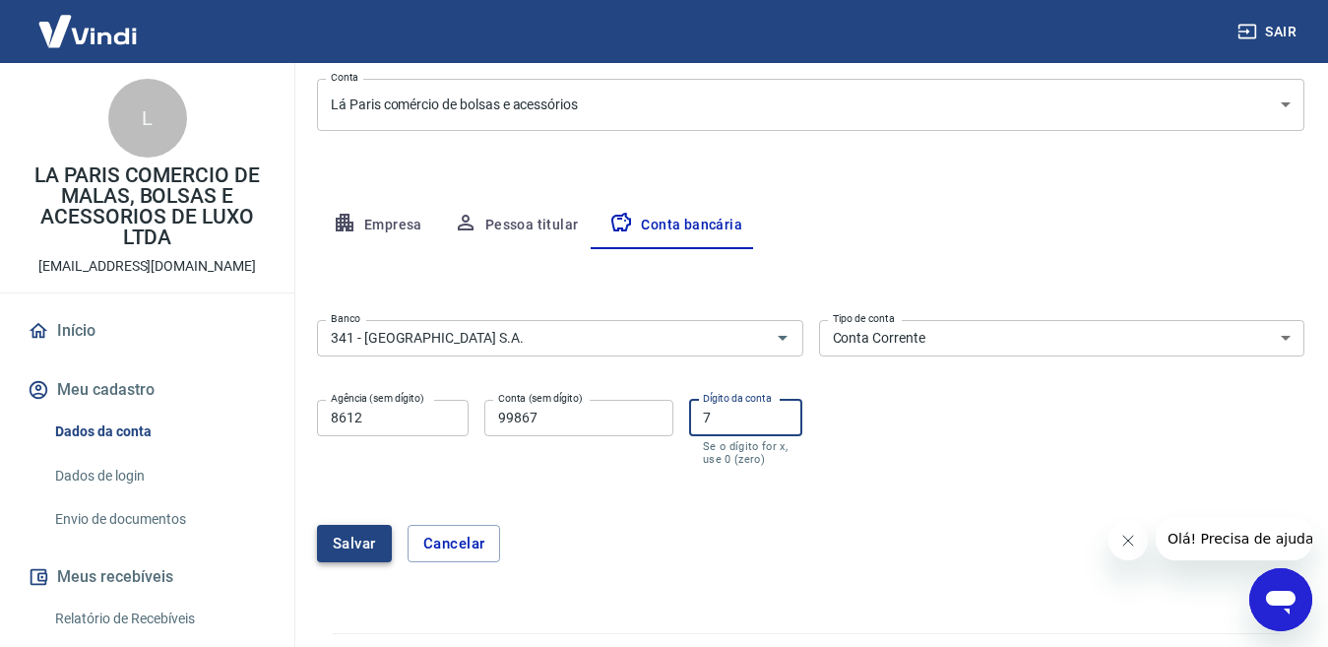
type input "7"
click at [377, 540] on button "Salvar" at bounding box center [354, 543] width 75 height 37
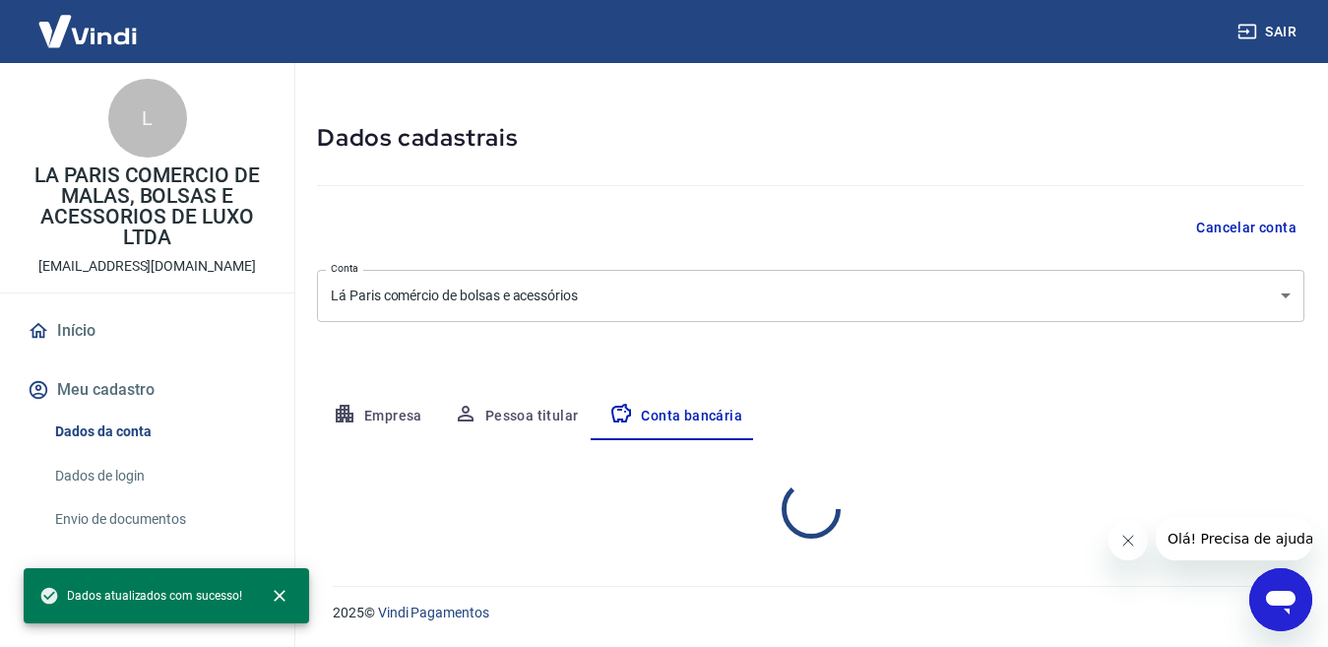
select select "1"
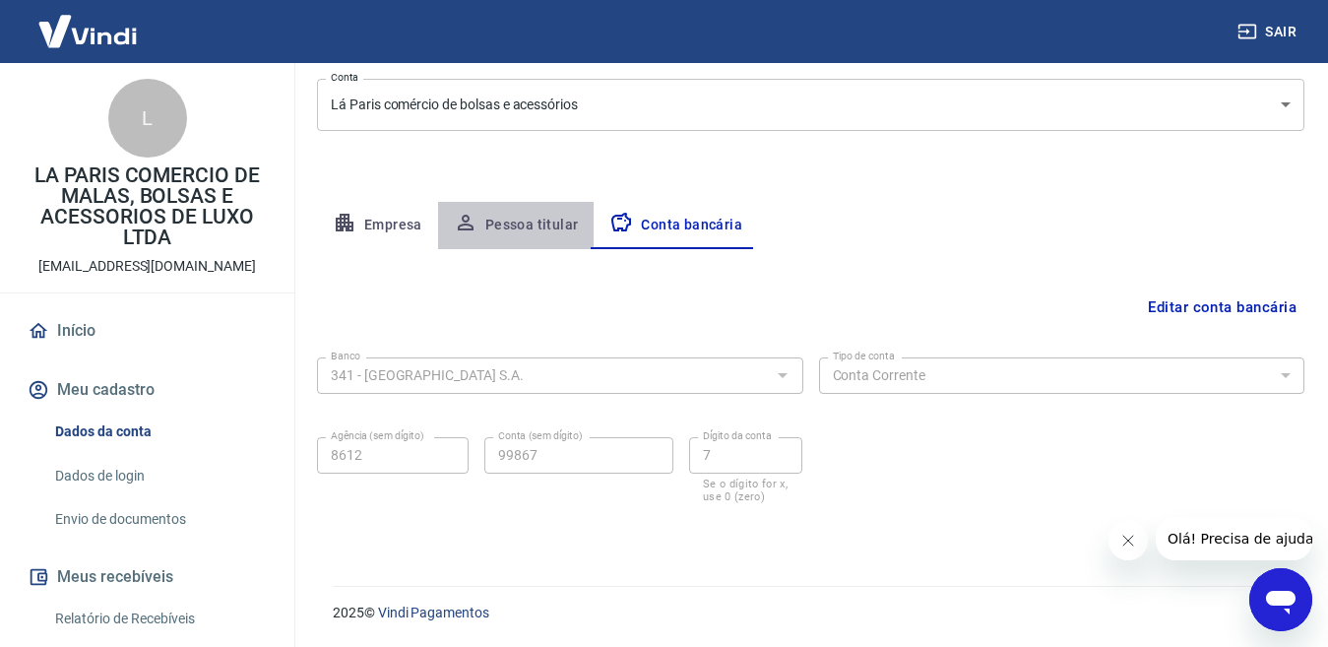
click at [516, 225] on button "Pessoa titular" at bounding box center [516, 225] width 157 height 47
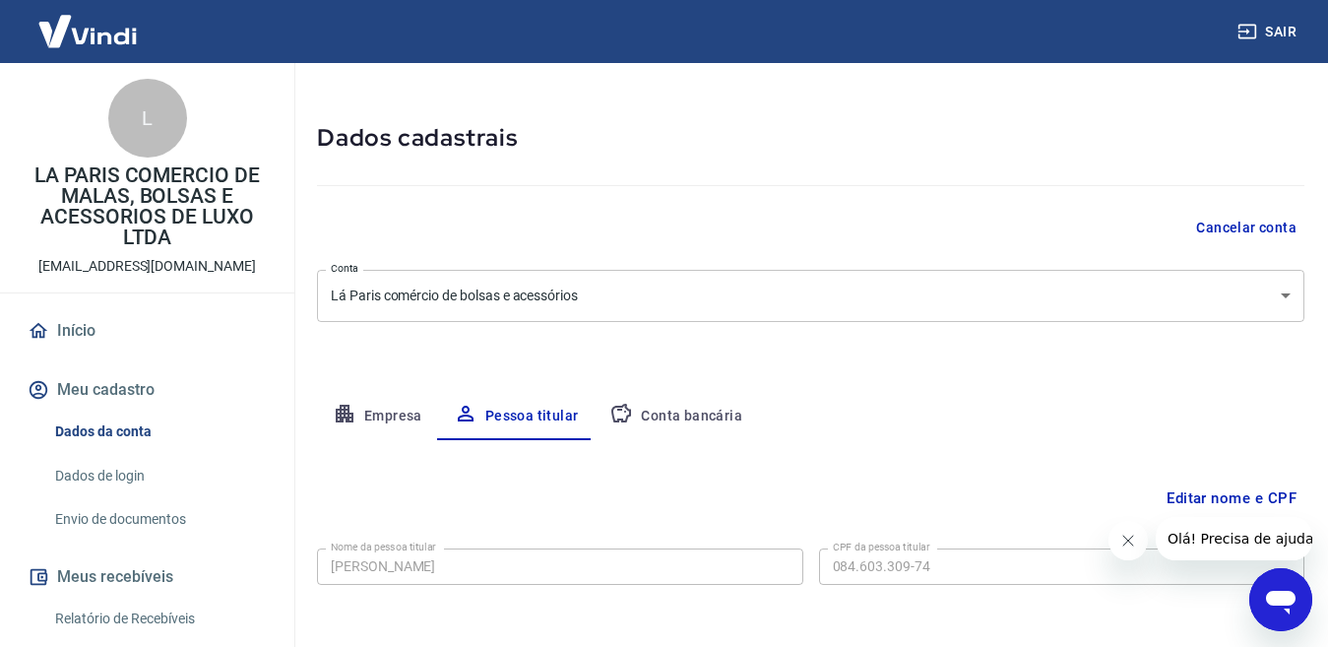
scroll to position [141, 0]
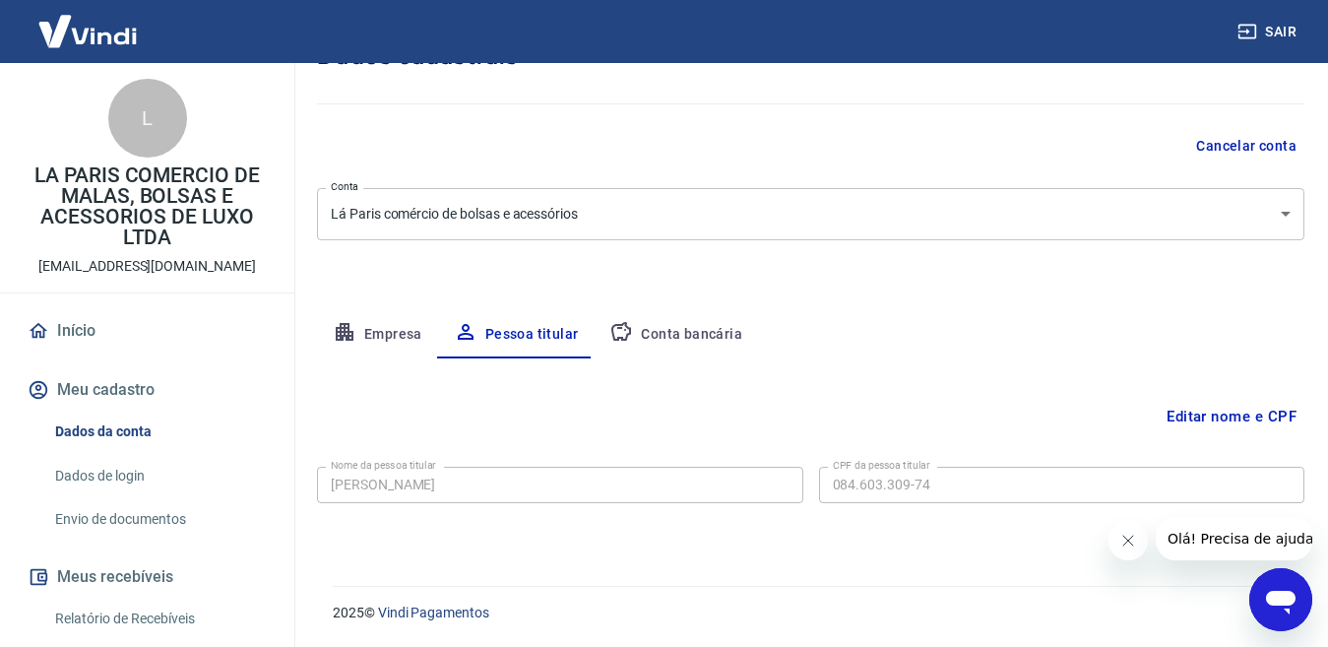
click at [1221, 420] on button "Editar nome e CPF" at bounding box center [1232, 416] width 146 height 37
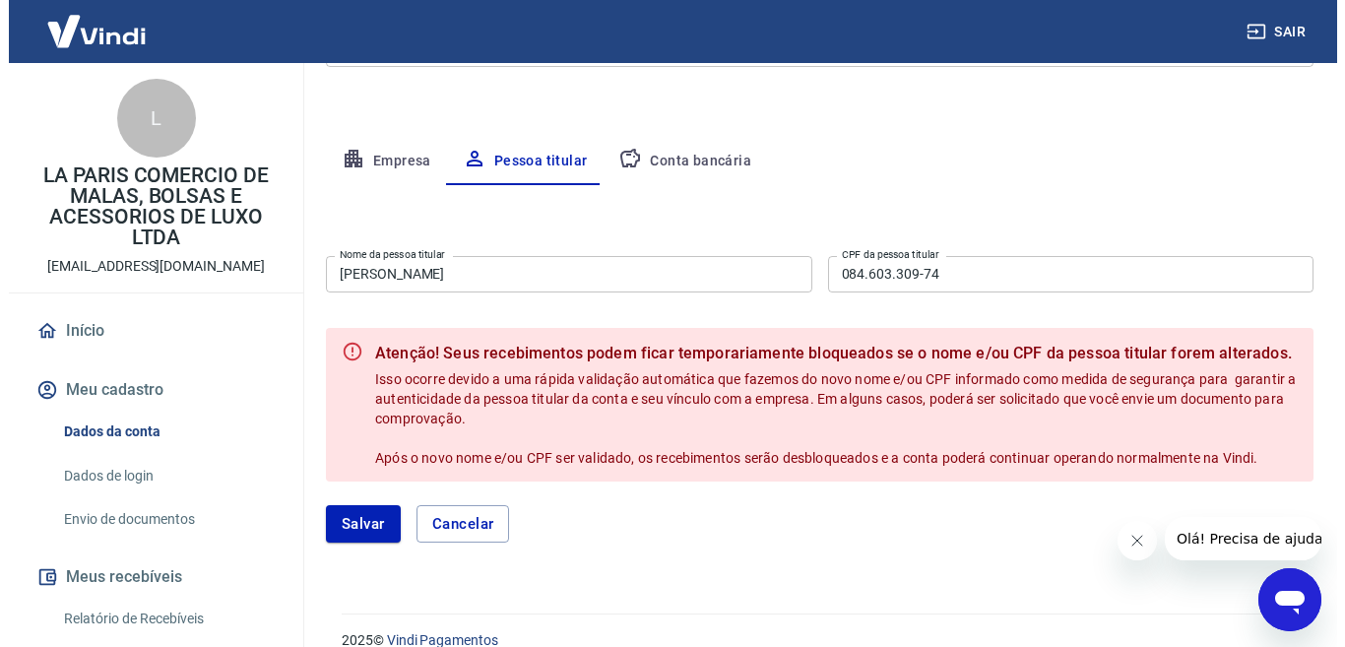
scroll to position [342, 0]
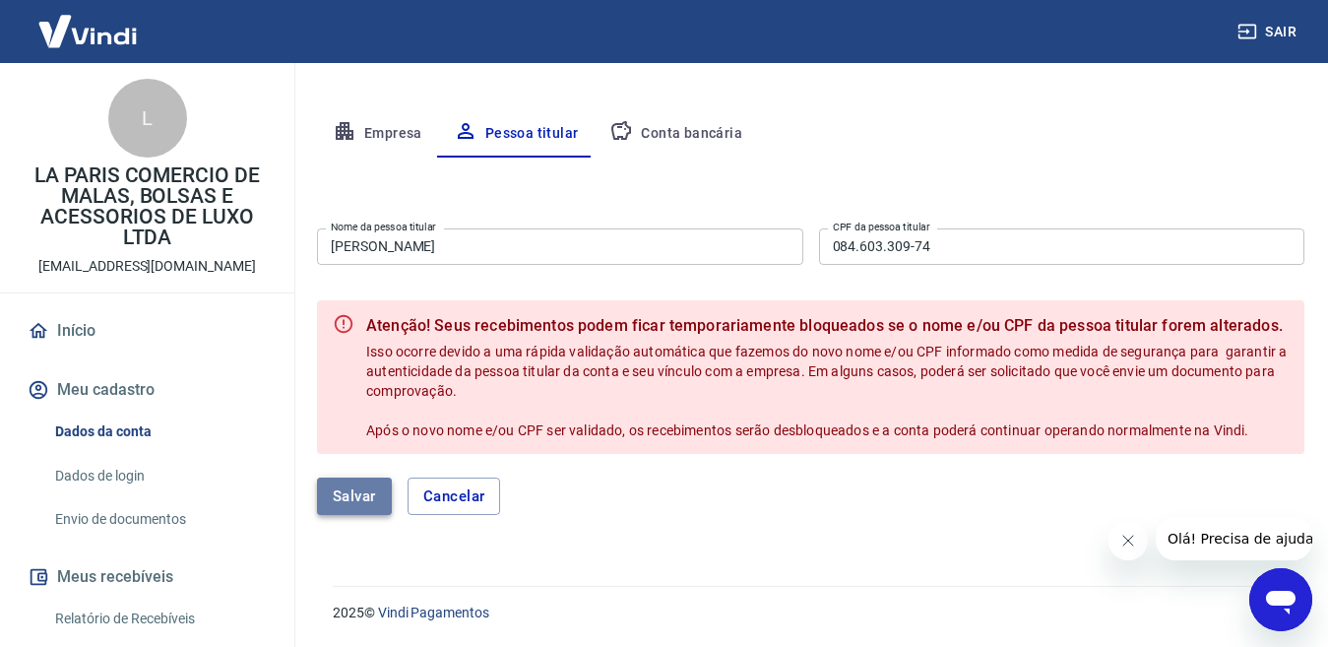
click at [356, 477] on button "Salvar" at bounding box center [354, 495] width 75 height 37
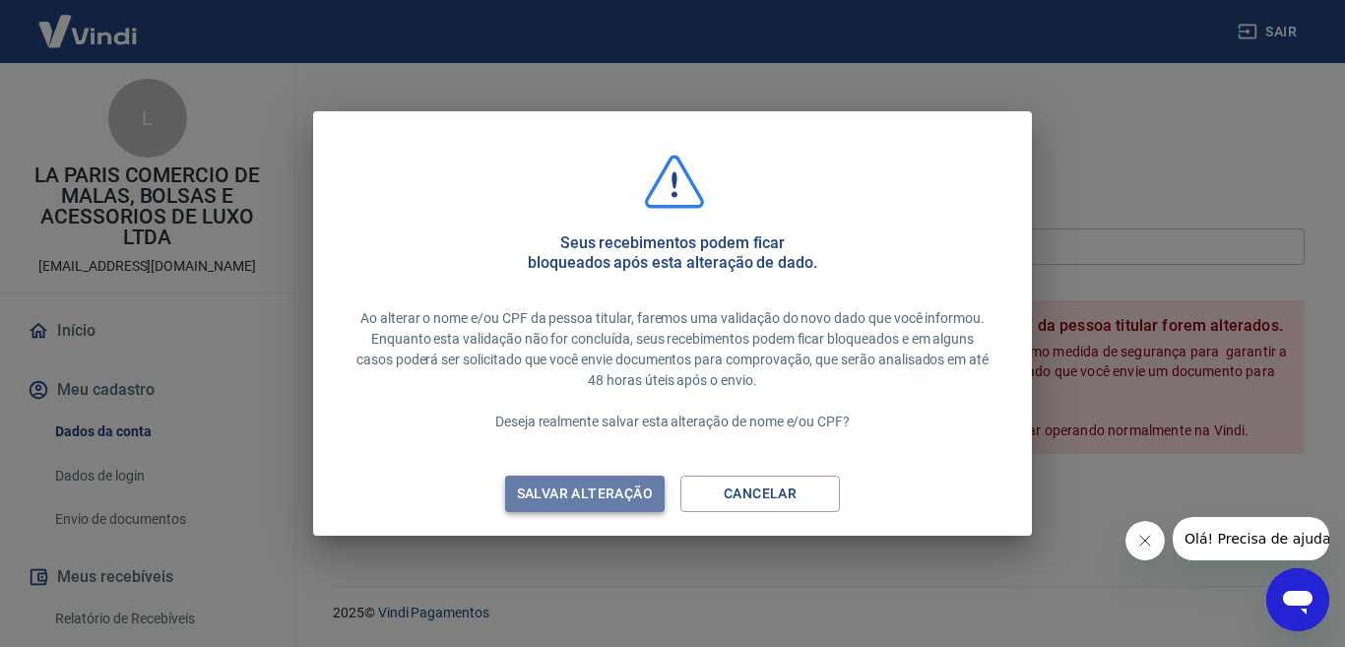
click at [596, 492] on div "Salvar alteração" at bounding box center [584, 493] width 183 height 25
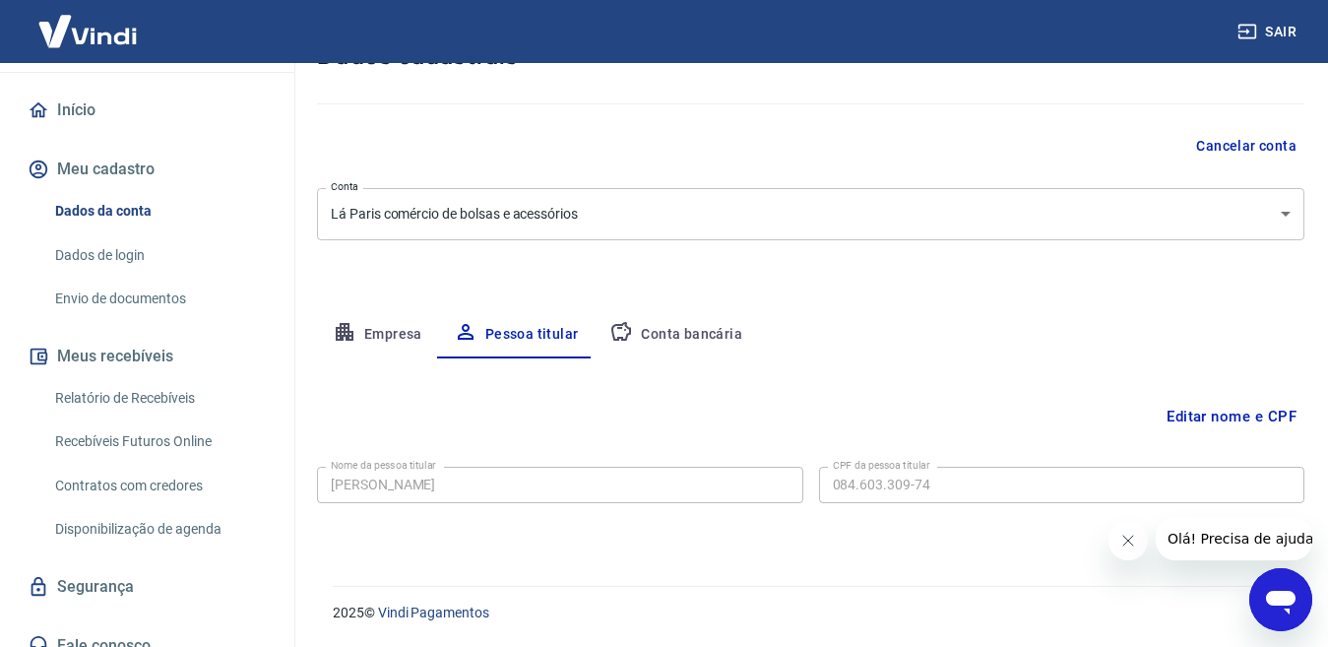
scroll to position [241, 0]
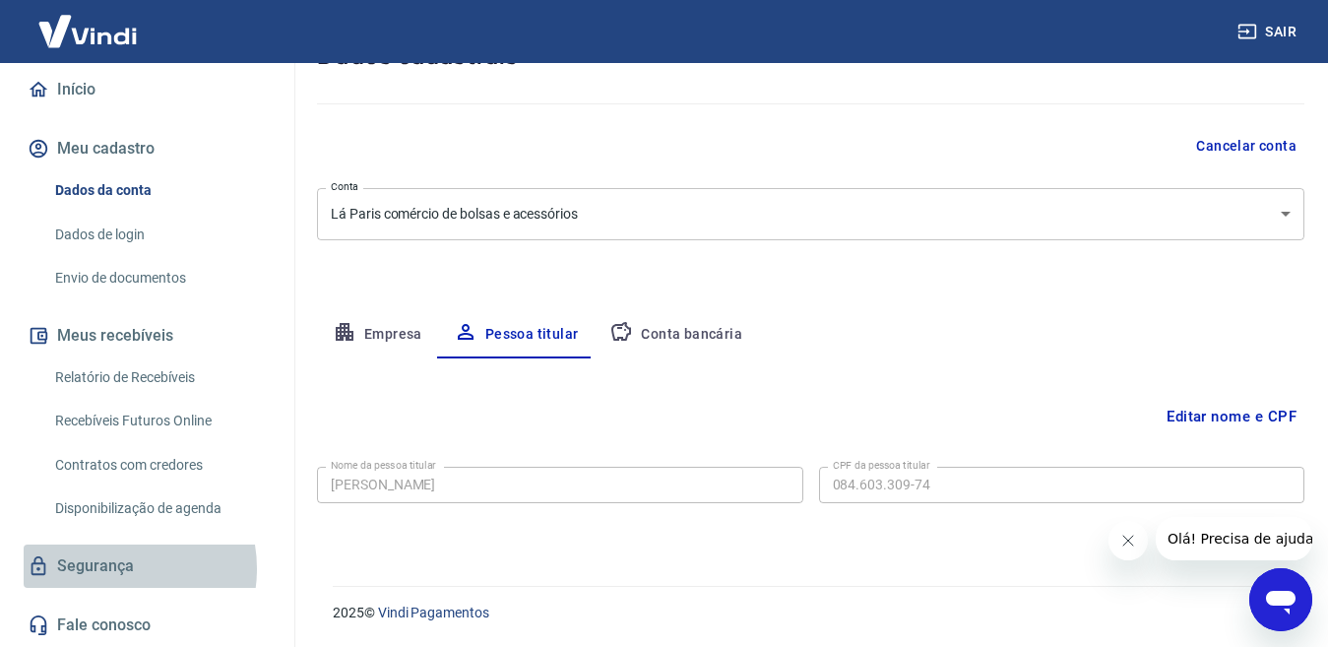
click at [116, 568] on link "Segurança" at bounding box center [147, 565] width 247 height 43
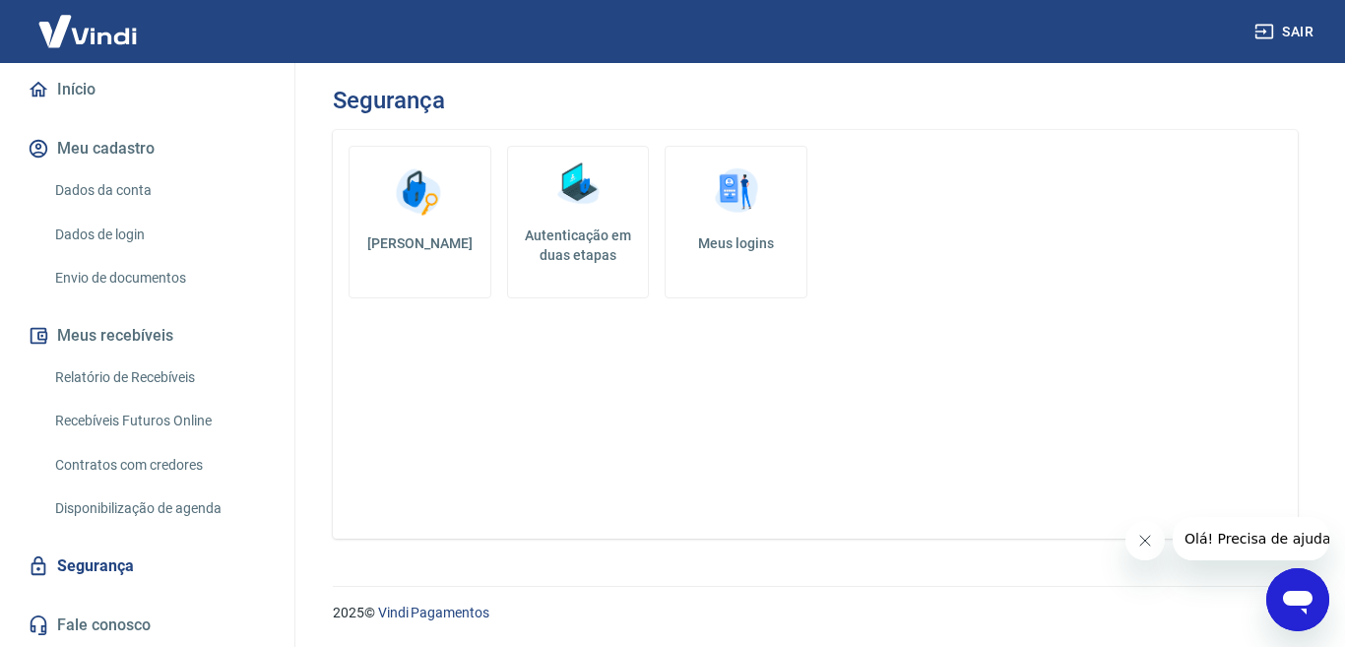
click at [731, 226] on link "Meus logins" at bounding box center [736, 222] width 143 height 153
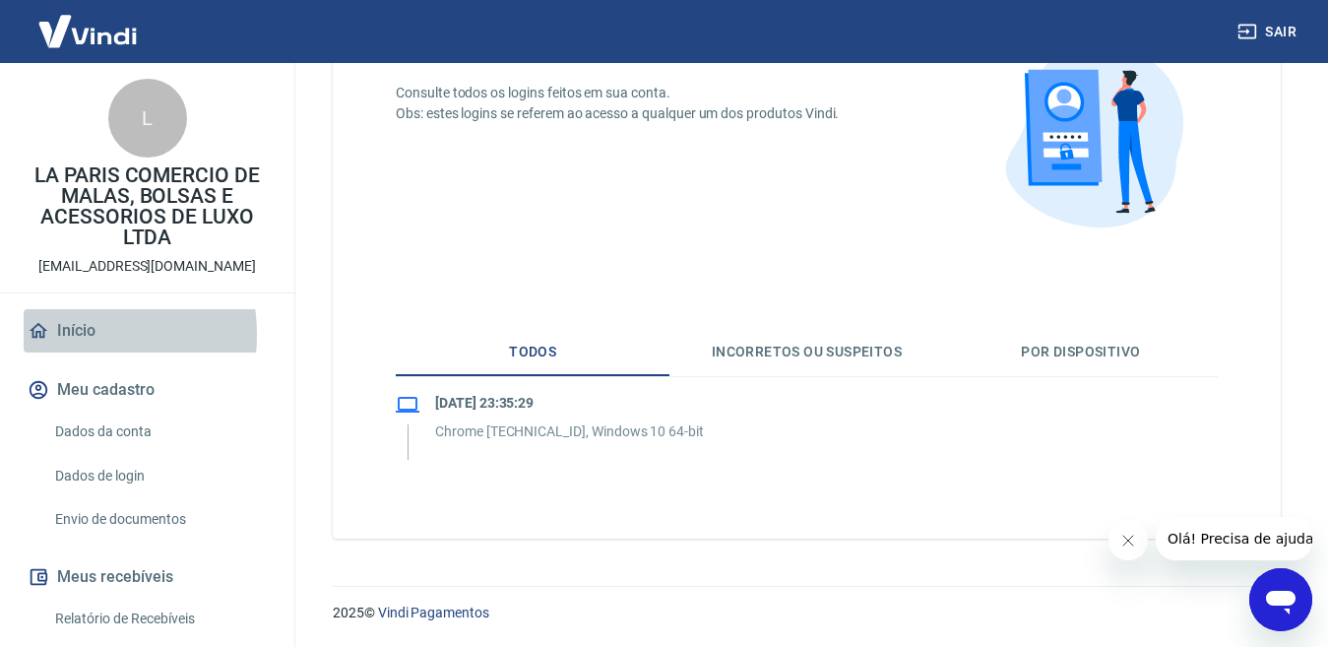
click at [61, 335] on link "Início" at bounding box center [147, 330] width 247 height 43
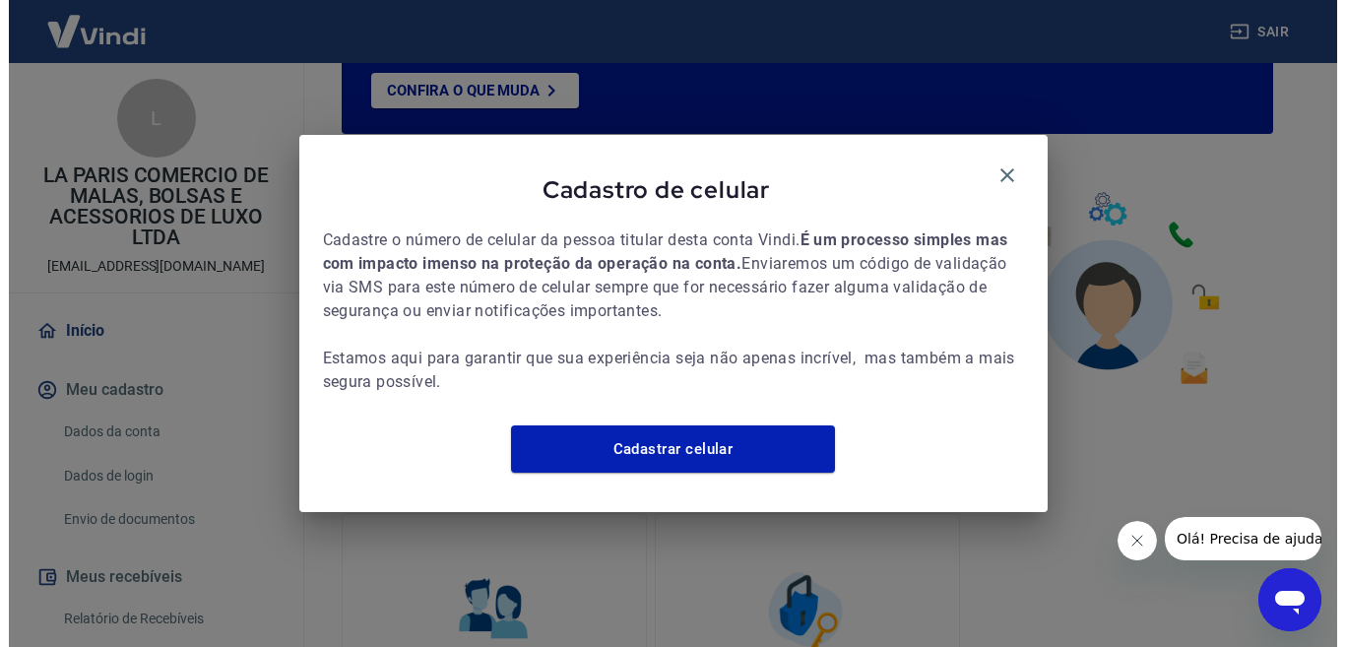
scroll to position [1039, 0]
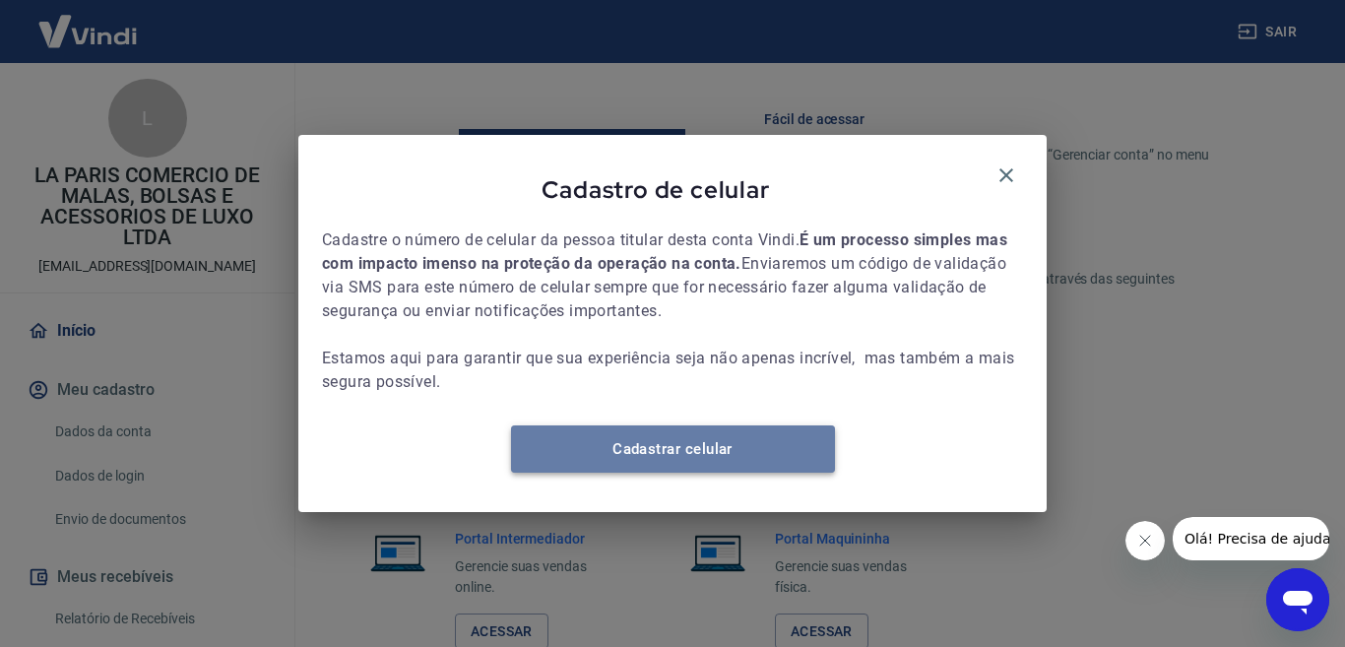
click at [665, 472] on link "Cadastrar celular" at bounding box center [673, 448] width 324 height 47
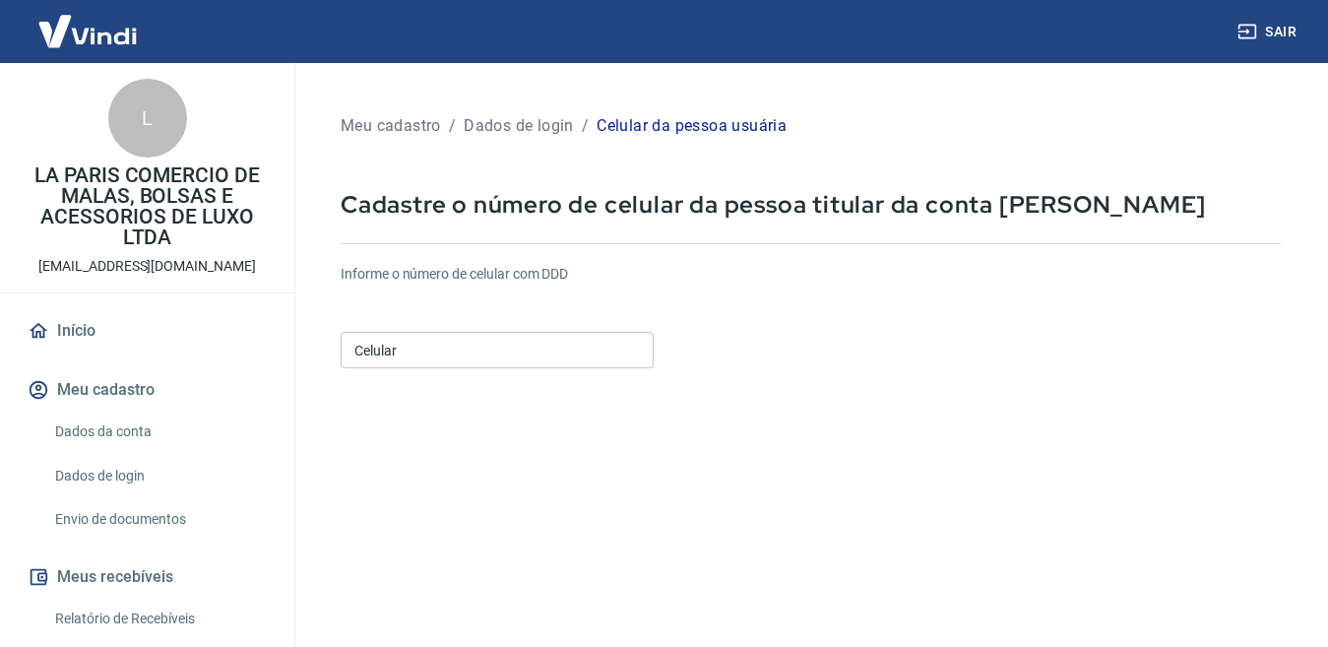
scroll to position [98, 0]
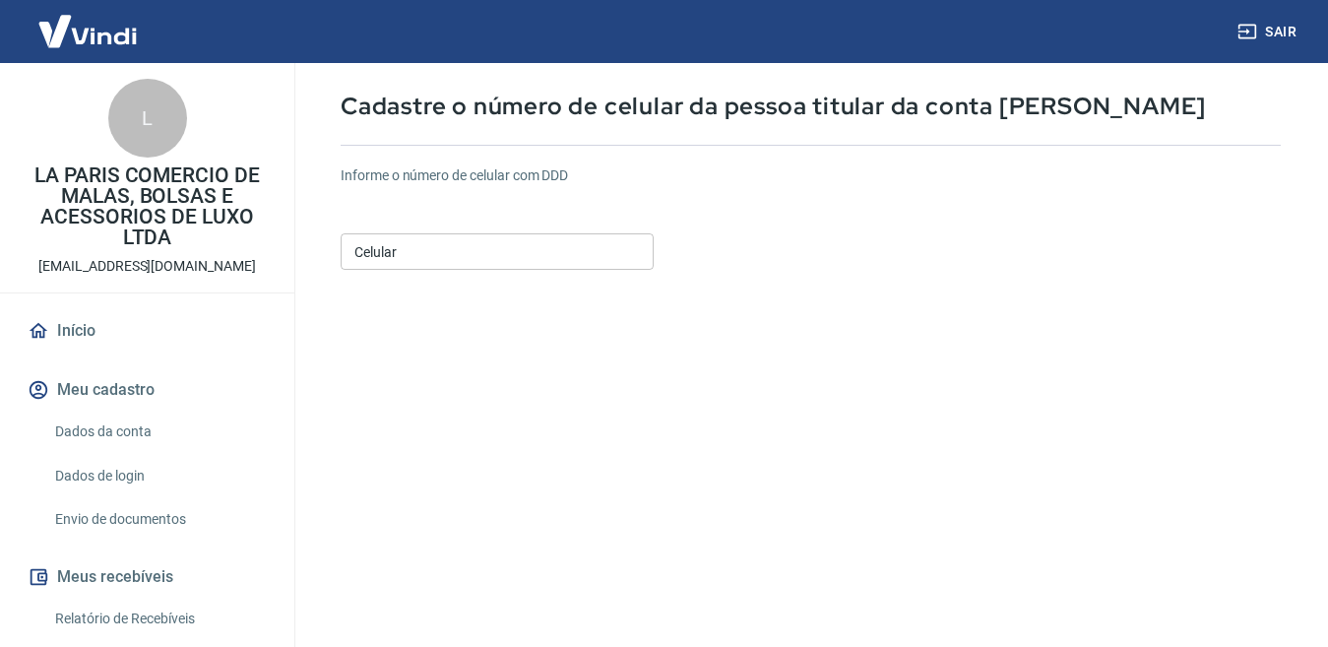
click at [411, 243] on input "Celular" at bounding box center [497, 251] width 313 height 36
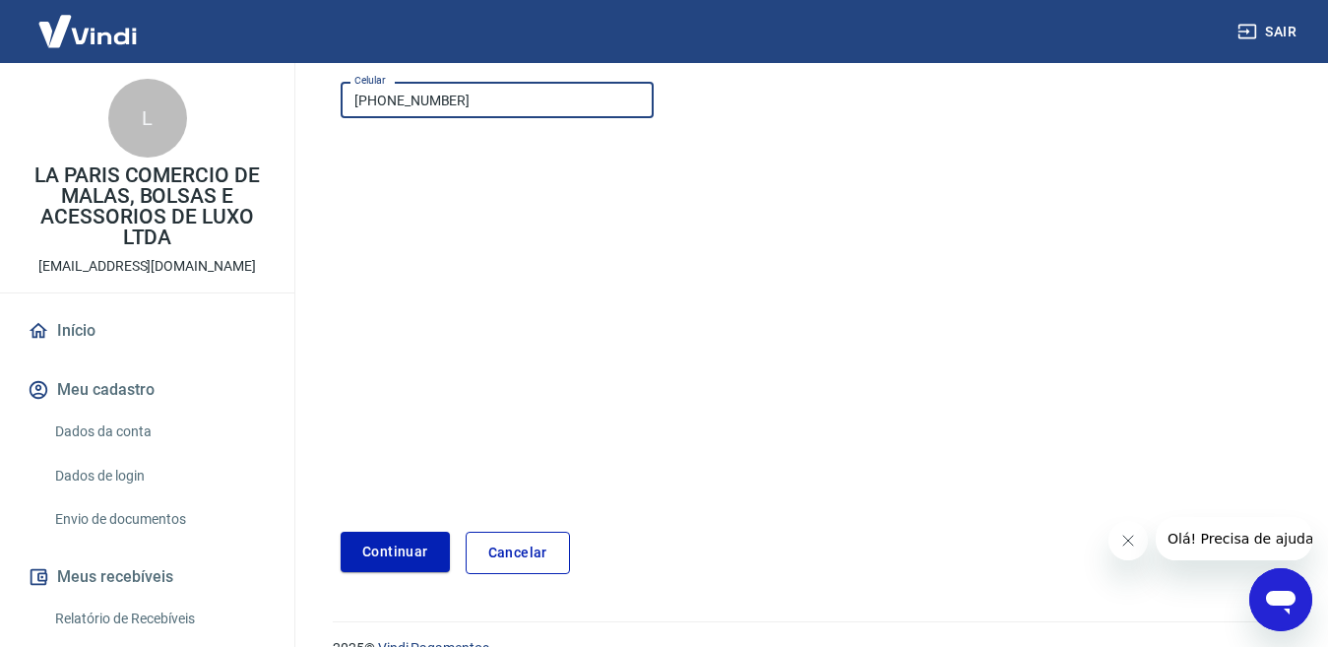
scroll to position [285, 0]
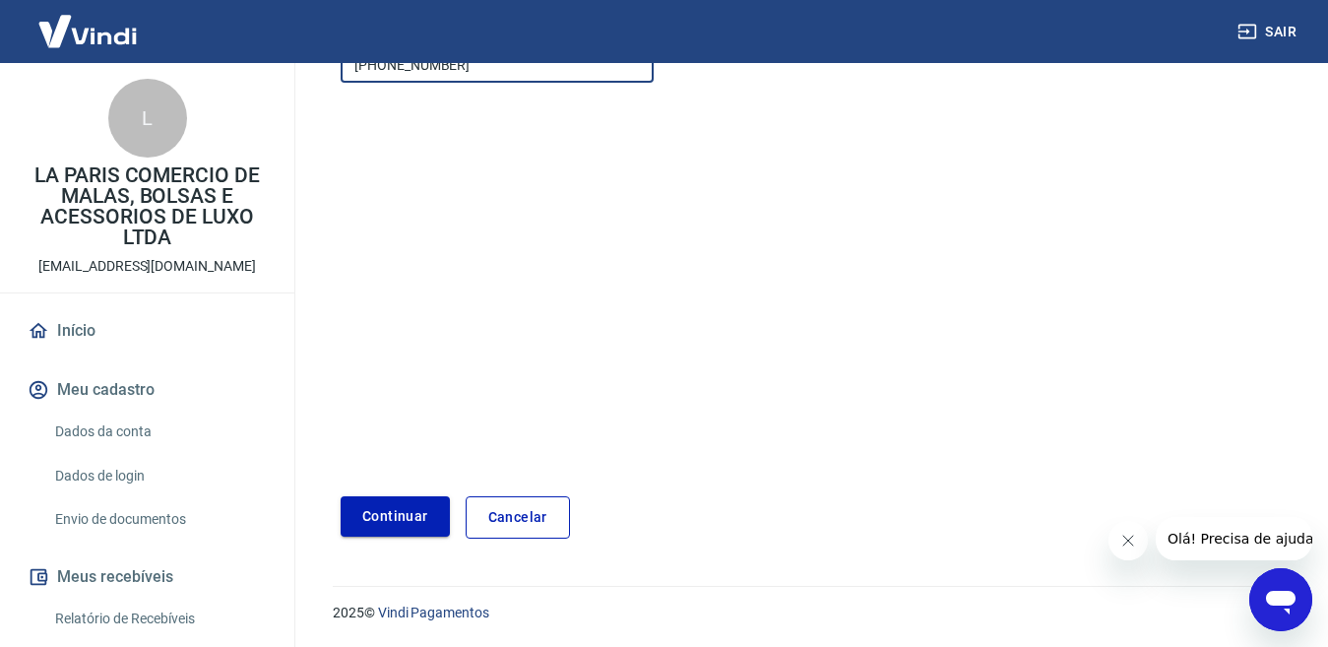
type input "[PHONE_NUMBER]"
click at [370, 520] on button "Continuar" at bounding box center [395, 516] width 109 height 40
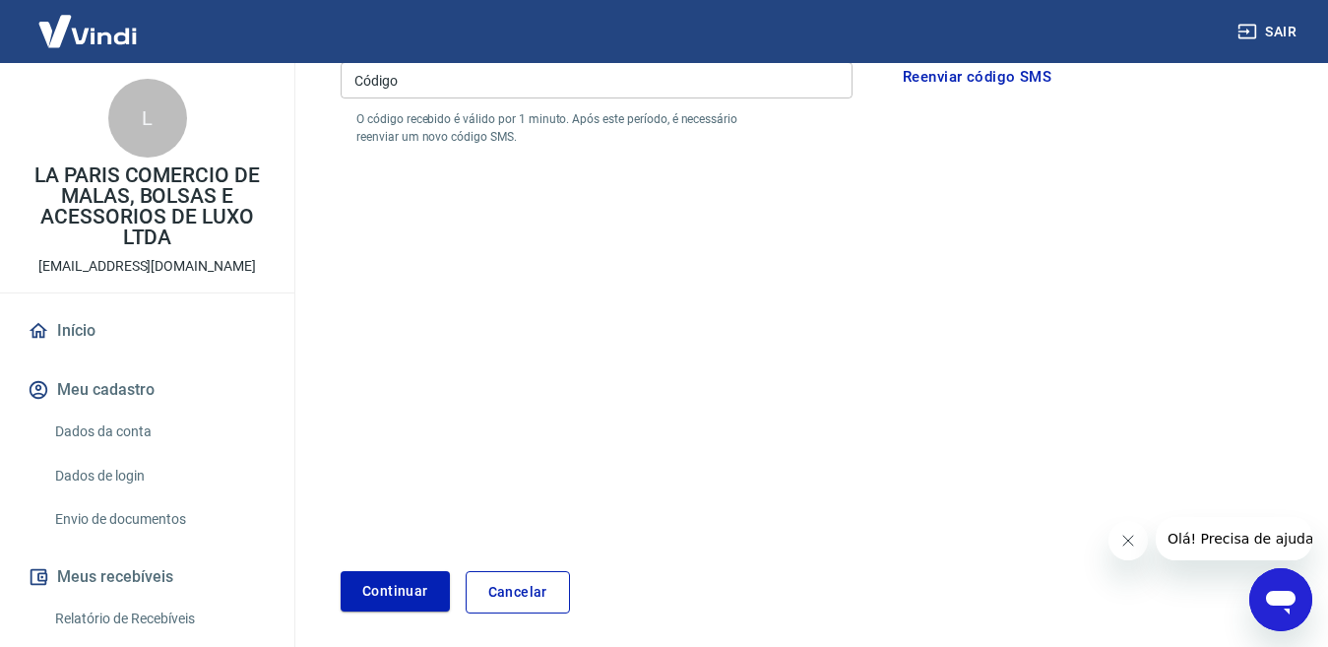
scroll to position [89, 0]
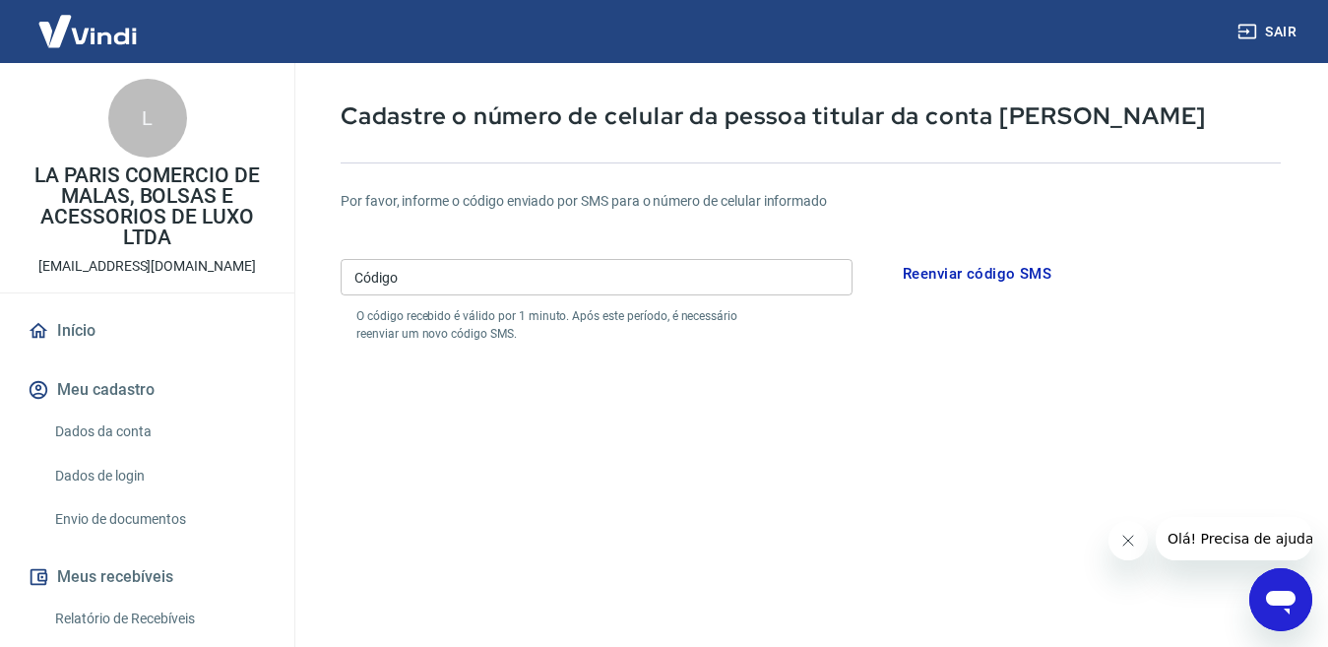
click at [954, 271] on button "Reenviar código SMS" at bounding box center [977, 273] width 170 height 41
